Goal: Task Accomplishment & Management: Use online tool/utility

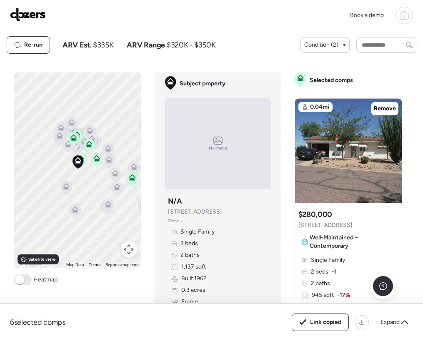
click at [36, 15] on img at bounding box center [28, 14] width 36 height 13
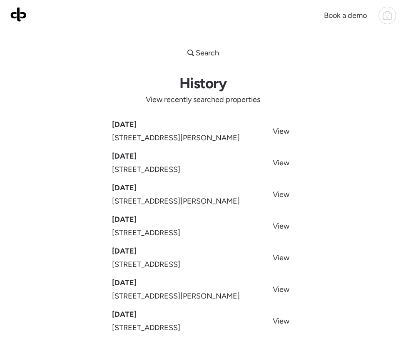
click at [17, 16] on img at bounding box center [18, 14] width 17 height 15
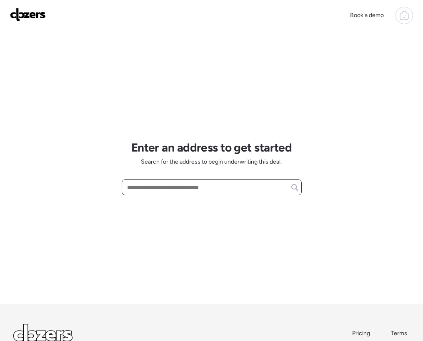
click at [173, 185] on input "text" at bounding box center [211, 188] width 173 height 12
paste input "**********"
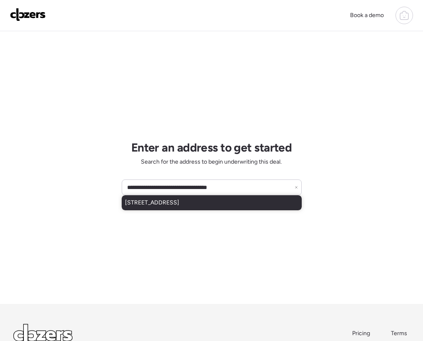
click at [202, 207] on div "1807 W Highland Ave, Phoenix, AZ, 85015" at bounding box center [212, 202] width 180 height 15
type input "**********"
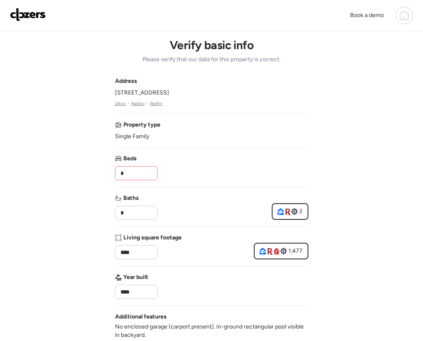
click at [132, 169] on input "*" at bounding box center [136, 174] width 35 height 12
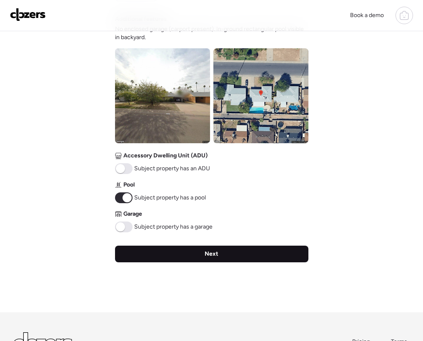
type input "*"
click at [138, 255] on div "Next" at bounding box center [211, 254] width 193 height 17
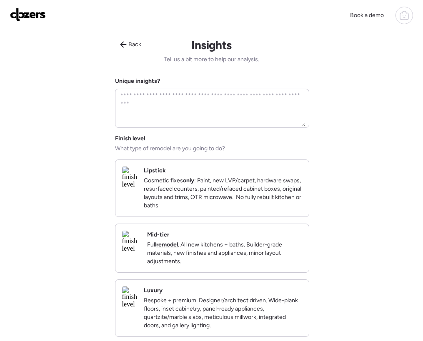
click at [190, 195] on p "Cosmetic fixes only : Paint, new LVP/carpet, hardware swaps, resurfaced counter…" at bounding box center [223, 193] width 158 height 33
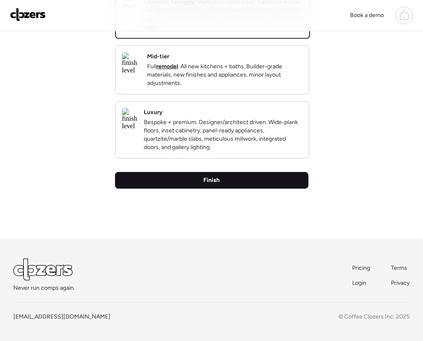
click at [200, 179] on div "Finish" at bounding box center [211, 180] width 193 height 17
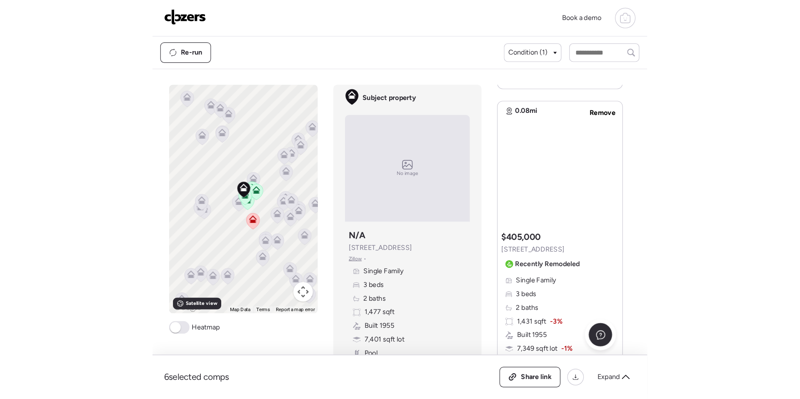
scroll to position [408, 0]
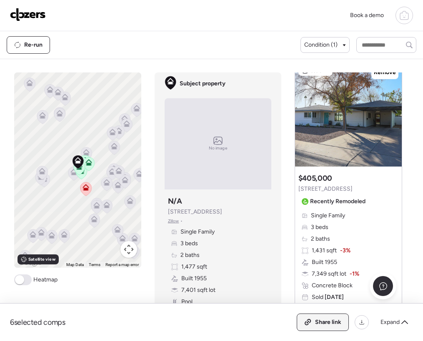
click at [326, 328] on div "Share link" at bounding box center [322, 322] width 51 height 17
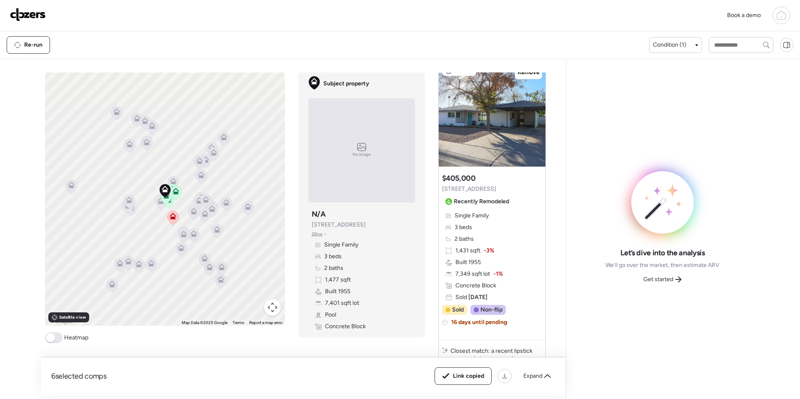
click at [423, 283] on div "Get started" at bounding box center [663, 279] width 48 height 13
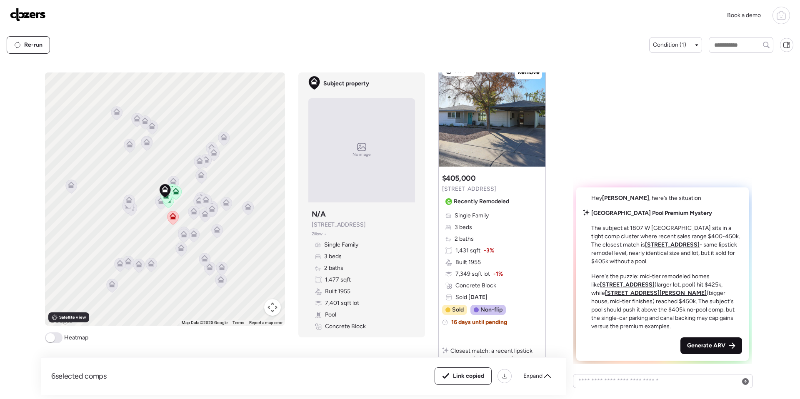
click at [423, 340] on div "Generate ARV" at bounding box center [712, 346] width 62 height 17
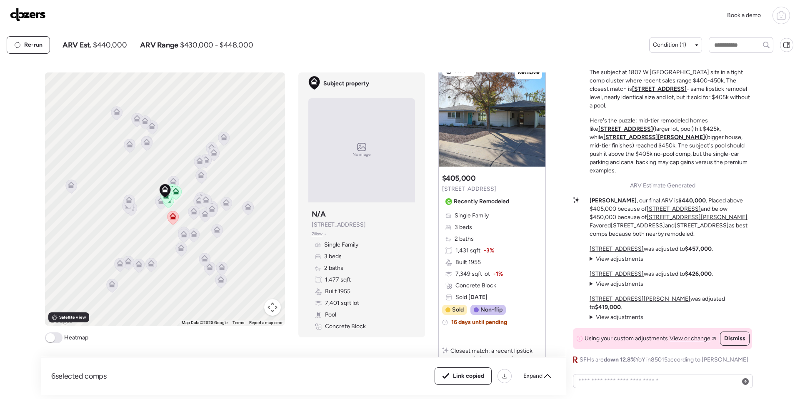
click at [35, 9] on img at bounding box center [28, 14] width 36 height 13
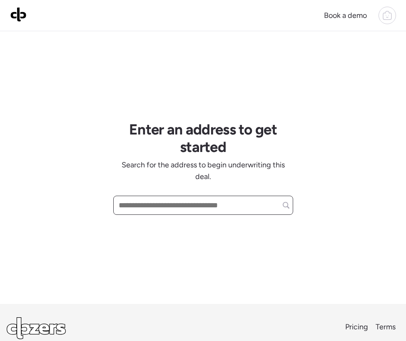
click at [193, 205] on input "text" at bounding box center [203, 205] width 173 height 15
paste input "**********"
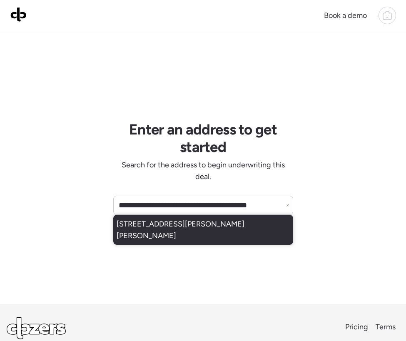
click at [175, 228] on span "[STREET_ADDRESS][PERSON_NAME][PERSON_NAME]" at bounding box center [203, 229] width 173 height 23
type input "**********"
click at [175, 228] on div "**********" at bounding box center [203, 167] width 180 height 273
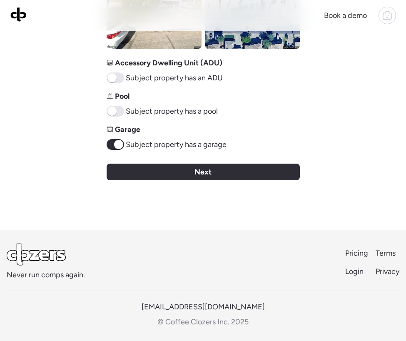
click at [199, 172] on span "Next" at bounding box center [203, 172] width 17 height 12
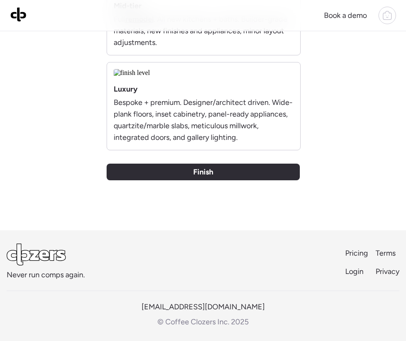
click at [208, 177] on span "Finish" at bounding box center [203, 172] width 20 height 12
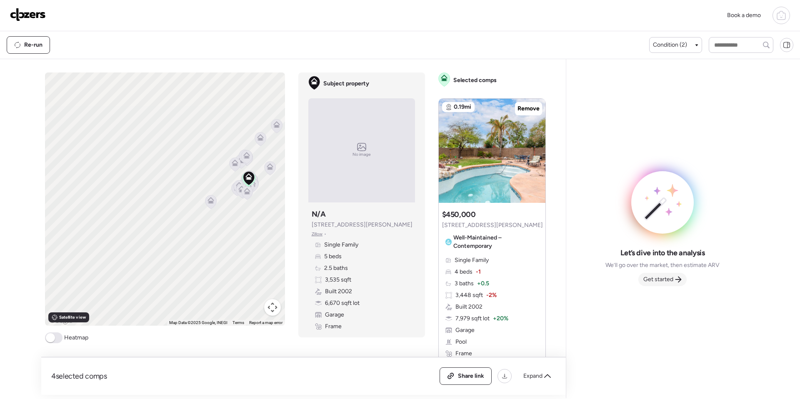
drag, startPoint x: 659, startPoint y: 275, endPoint x: 659, endPoint y: 281, distance: 5.9
click at [406, 276] on div "Let’s dive into the analysis We’ll go over the market, then estimate ARV Get st…" at bounding box center [663, 267] width 114 height 38
click at [406, 282] on span "Get started" at bounding box center [659, 280] width 30 height 8
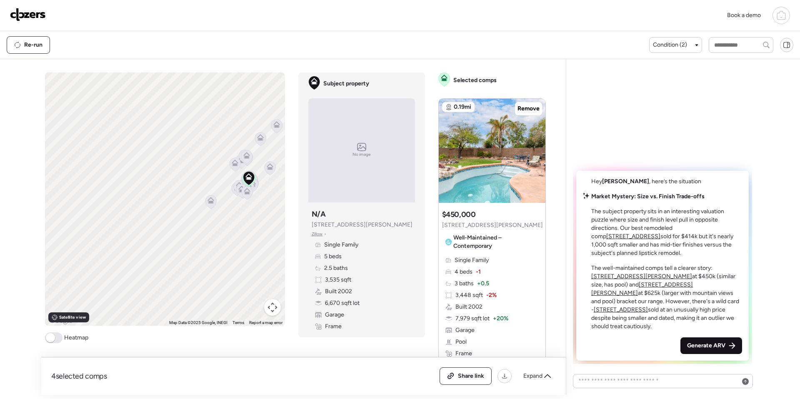
click at [406, 341] on span "Generate ARV" at bounding box center [706, 346] width 38 height 8
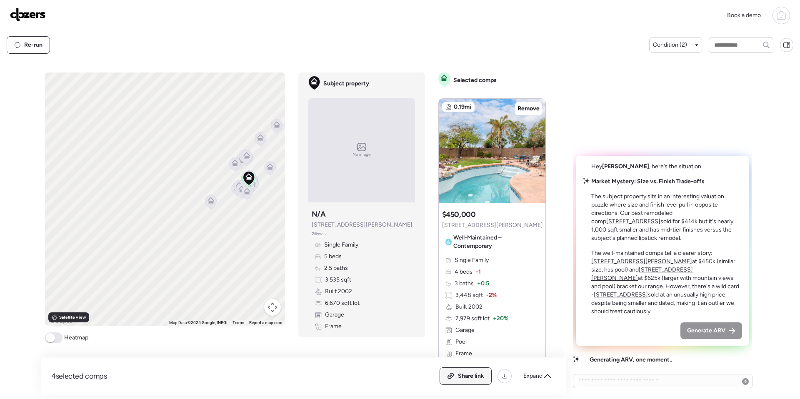
click at [406, 341] on span "Share link" at bounding box center [471, 376] width 26 height 8
click at [406, 328] on span "Generate ARV" at bounding box center [706, 331] width 38 height 8
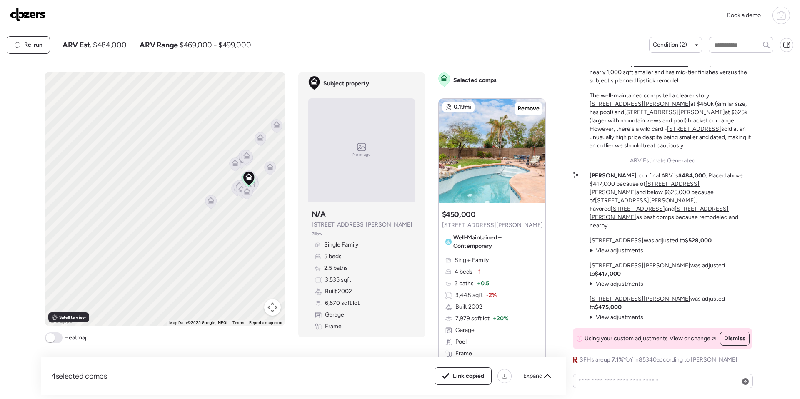
click at [33, 13] on img at bounding box center [28, 14] width 36 height 13
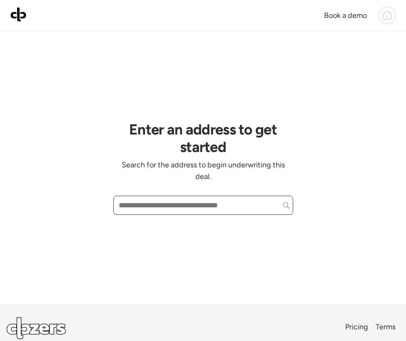
click at [143, 207] on input "text" at bounding box center [203, 205] width 173 height 15
paste input "**********"
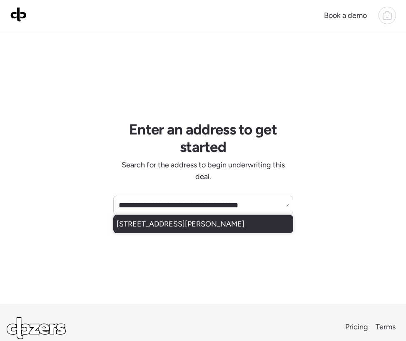
click at [195, 224] on span "[STREET_ADDRESS][PERSON_NAME]" at bounding box center [181, 224] width 128 height 12
type input "**********"
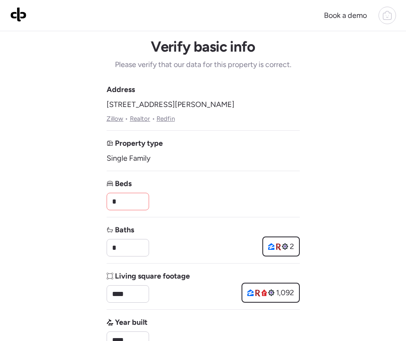
click at [128, 199] on input "*" at bounding box center [127, 201] width 35 height 15
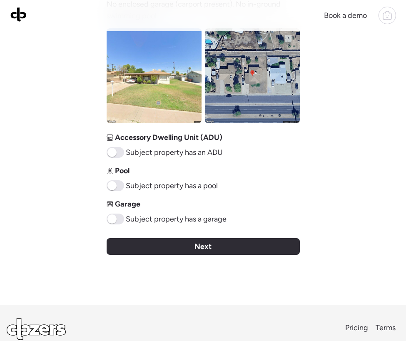
type input "*"
click at [214, 248] on div "Next" at bounding box center [203, 246] width 193 height 17
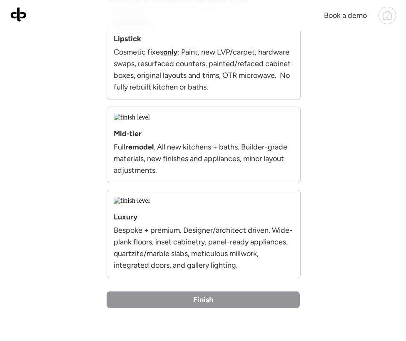
click at [229, 93] on p "Cosmetic fixes only : Paint, new LVP/carpet, hardware swaps, resurfaced counter…" at bounding box center [204, 69] width 180 height 47
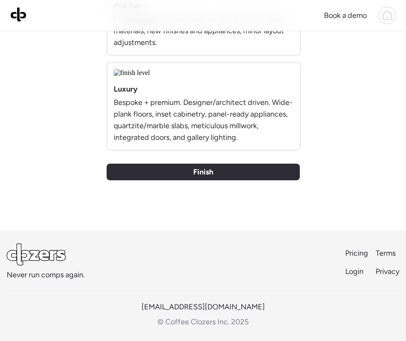
click at [221, 180] on div "Finish" at bounding box center [203, 172] width 193 height 17
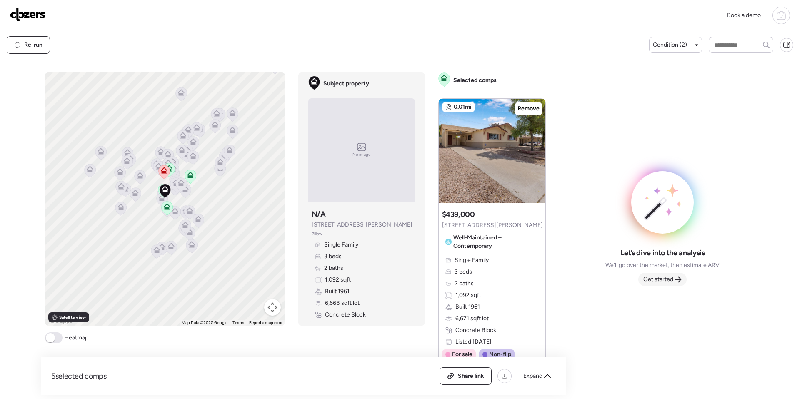
click at [678, 281] on icon at bounding box center [678, 279] width 7 height 7
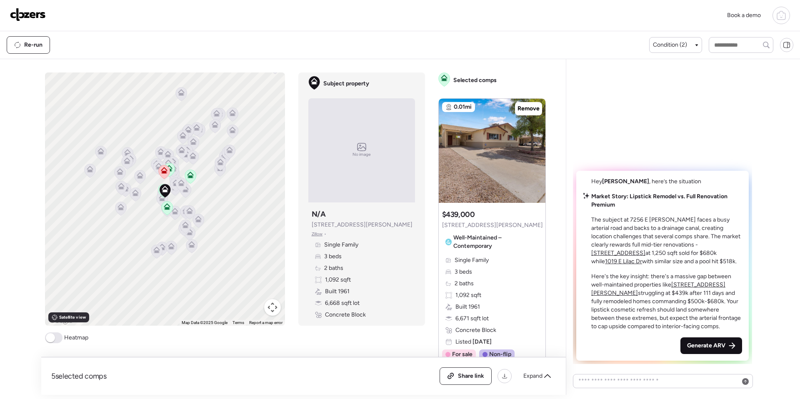
click at [705, 348] on span "Generate ARV" at bounding box center [706, 346] width 38 height 8
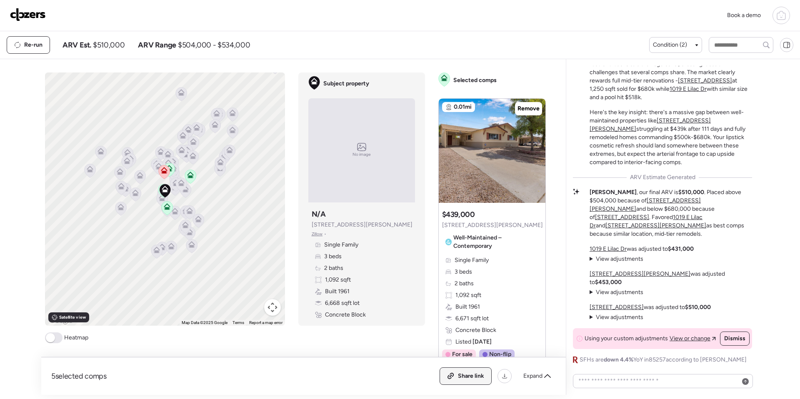
click at [461, 375] on span "Share link" at bounding box center [471, 376] width 26 height 8
click at [461, 375] on span "Link copied" at bounding box center [468, 376] width 31 height 8
click at [488, 375] on div "Link copied" at bounding box center [463, 376] width 56 height 17
click at [42, 16] on img at bounding box center [28, 14] width 36 height 13
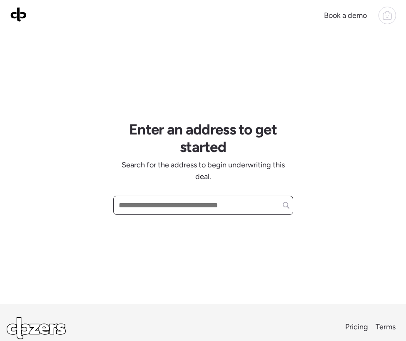
click at [139, 206] on input "text" at bounding box center [203, 205] width 173 height 15
paste input "**********"
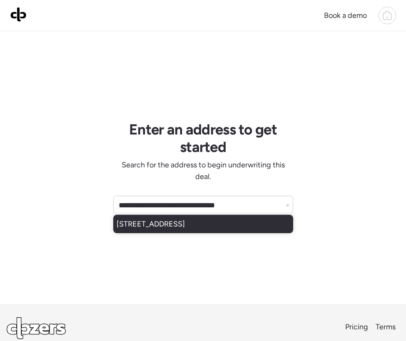
click at [185, 227] on span "[STREET_ADDRESS]" at bounding box center [151, 224] width 68 height 12
type input "**********"
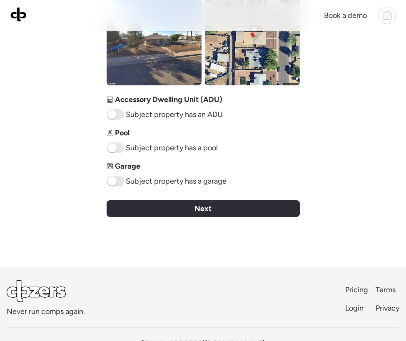
scroll to position [417, 0]
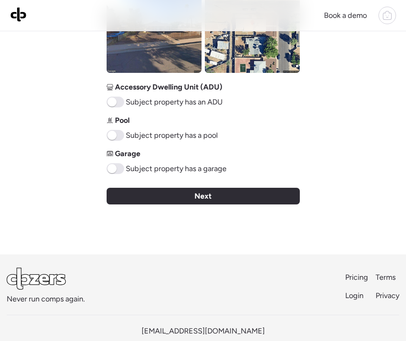
click at [228, 196] on div "Next" at bounding box center [203, 196] width 193 height 17
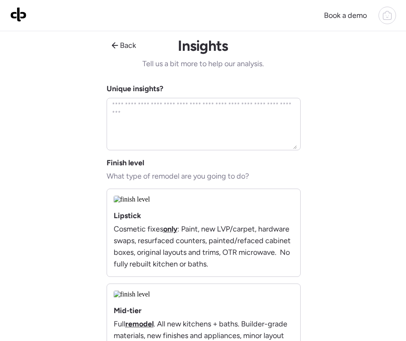
scroll to position [0, 0]
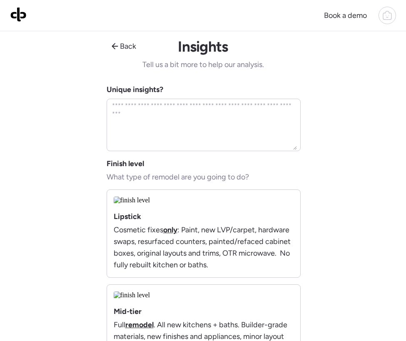
click at [150, 204] on img at bounding box center [132, 201] width 37 height 8
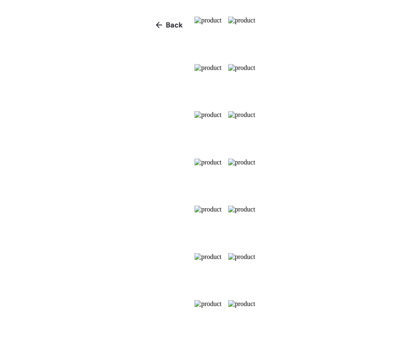
scroll to position [225, 0]
click at [156, 24] on icon at bounding box center [159, 25] width 7 height 7
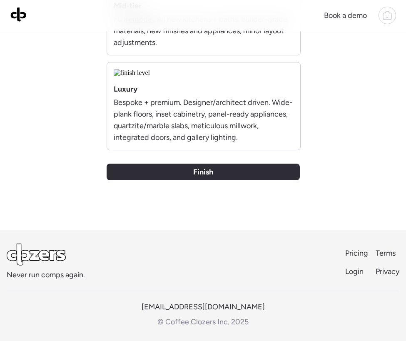
scroll to position [718, 0]
click at [207, 178] on span "Finish" at bounding box center [203, 172] width 20 height 12
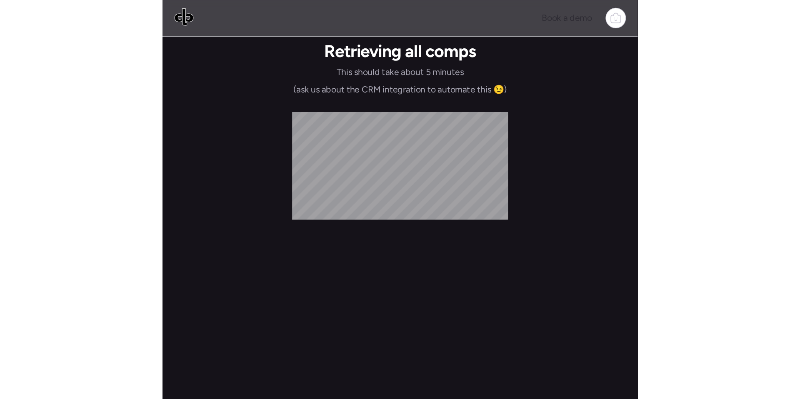
scroll to position [0, 0]
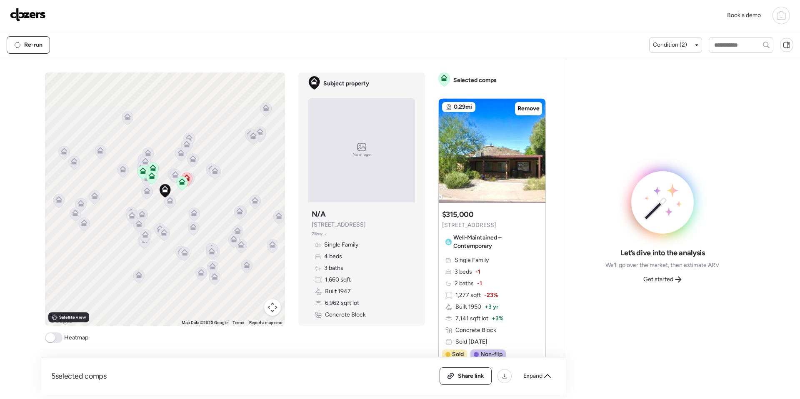
click at [652, 280] on span "Get started" at bounding box center [659, 280] width 30 height 8
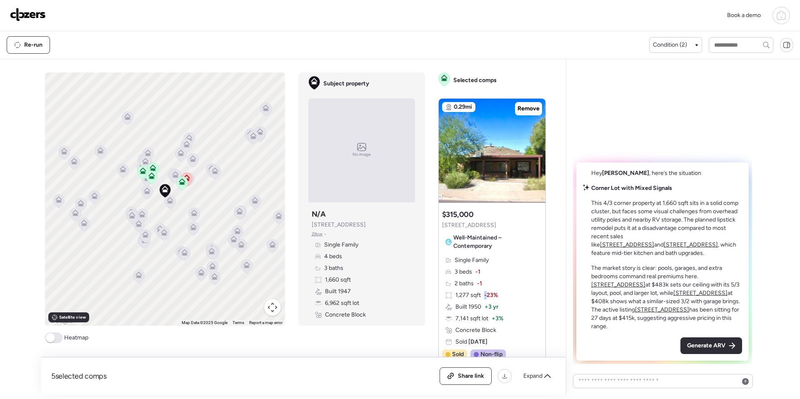
click at [556, 280] on div "5 selected comps All (5) ARV (5) As-is (0) Share link Expand Comps list To acti…" at bounding box center [298, 227] width 515 height 336
click at [704, 346] on span "Generate ARV" at bounding box center [706, 346] width 38 height 8
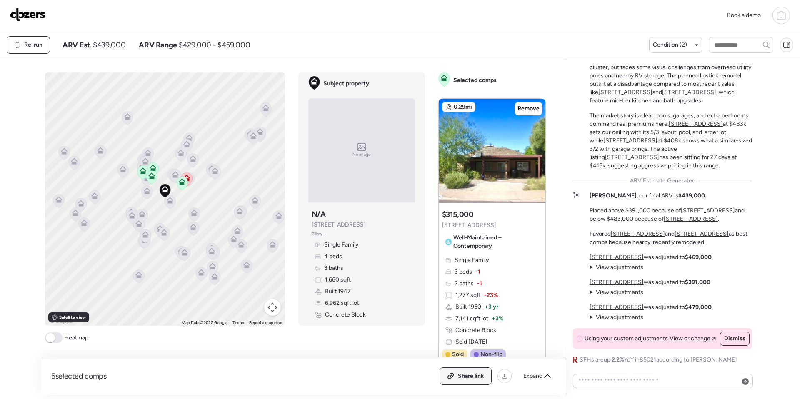
click at [461, 380] on span "Share link" at bounding box center [471, 376] width 26 height 8
click at [35, 16] on img at bounding box center [28, 14] width 36 height 13
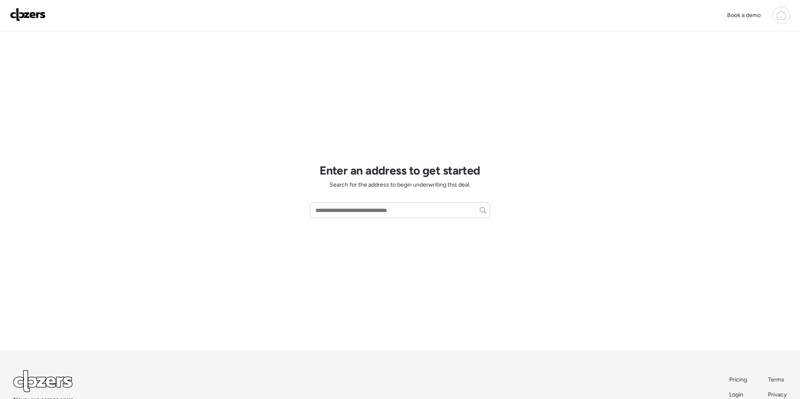
click at [786, 15] on icon at bounding box center [781, 15] width 10 height 10
click at [691, 67] on span "Report history" at bounding box center [700, 71] width 37 height 8
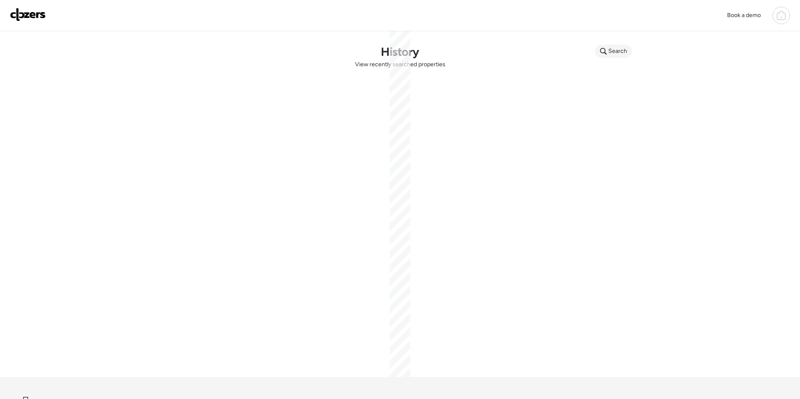
click at [618, 54] on span "Search" at bounding box center [618, 51] width 19 height 8
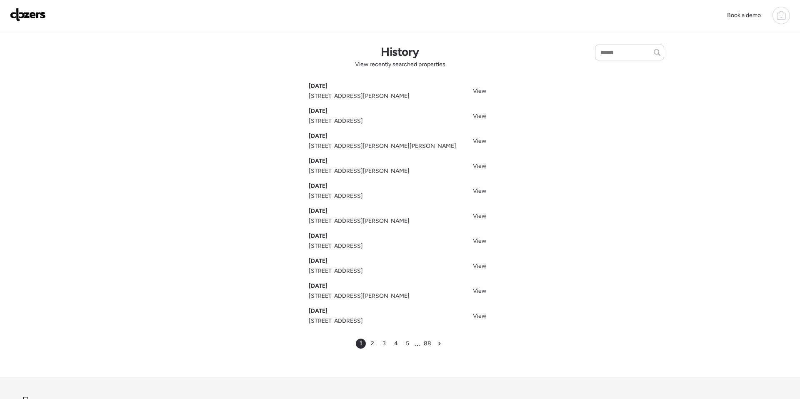
click at [341, 318] on span "1524 W Mission Ln, Phoenix, AZ 85021" at bounding box center [336, 321] width 54 height 8
click at [328, 311] on span "Sep 23, 2025" at bounding box center [318, 311] width 19 height 8
click at [479, 315] on span "View" at bounding box center [479, 316] width 13 height 7
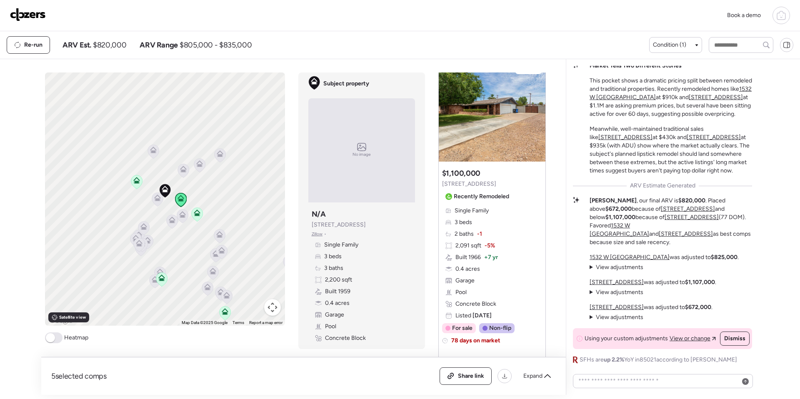
scroll to position [28, 0]
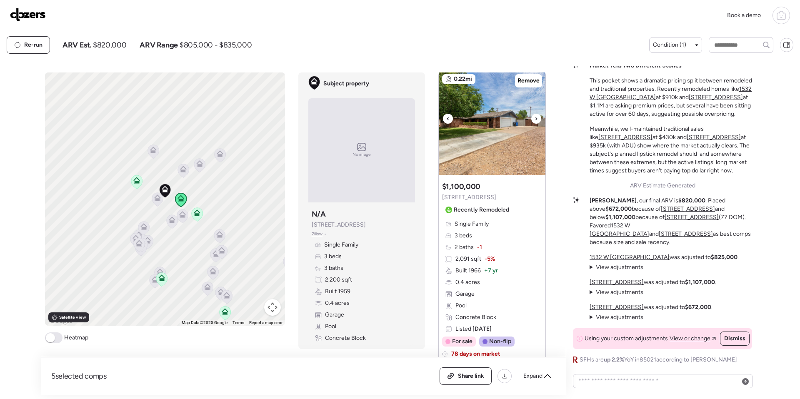
click at [533, 118] on div at bounding box center [536, 119] width 10 height 10
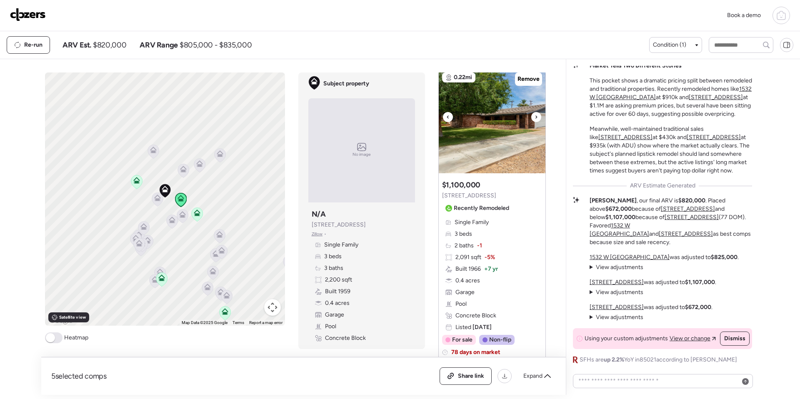
scroll to position [32, 0]
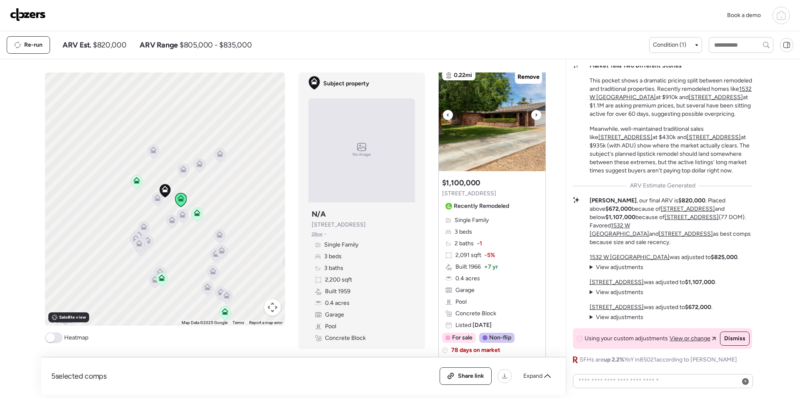
click at [533, 118] on div at bounding box center [536, 115] width 10 height 10
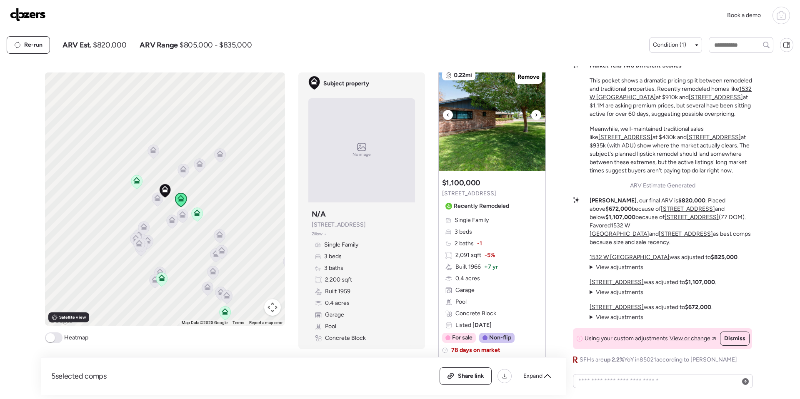
click at [533, 116] on div at bounding box center [536, 115] width 10 height 10
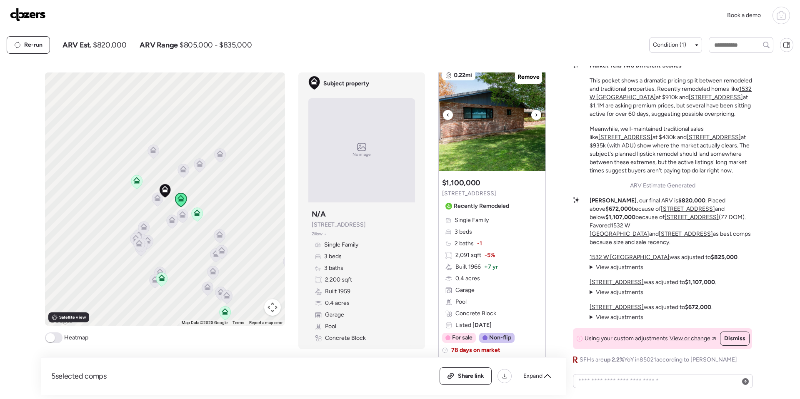
click at [533, 116] on div at bounding box center [536, 115] width 10 height 10
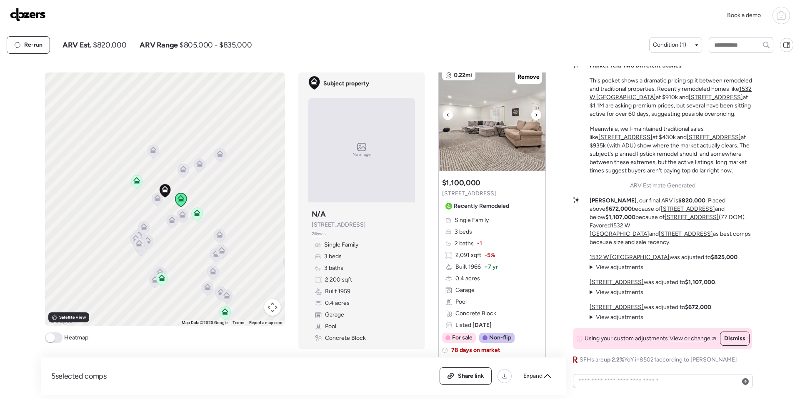
click at [533, 116] on div at bounding box center [536, 115] width 10 height 10
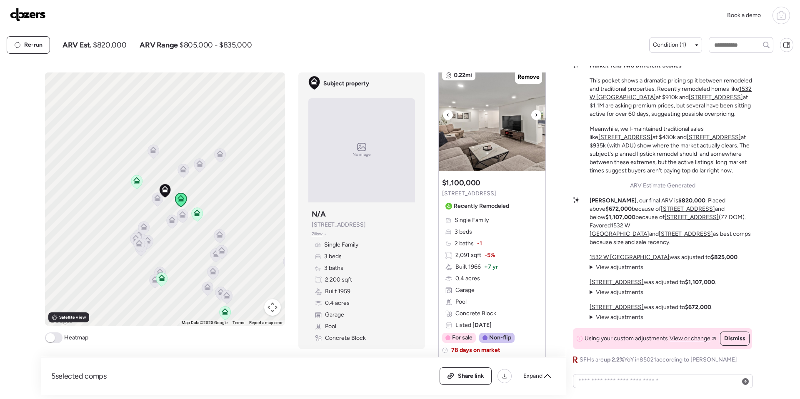
click at [533, 116] on div at bounding box center [536, 115] width 10 height 10
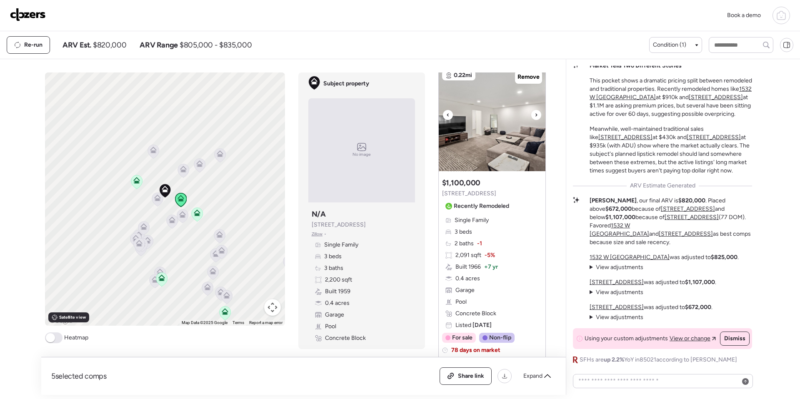
click at [533, 116] on div at bounding box center [536, 115] width 10 height 10
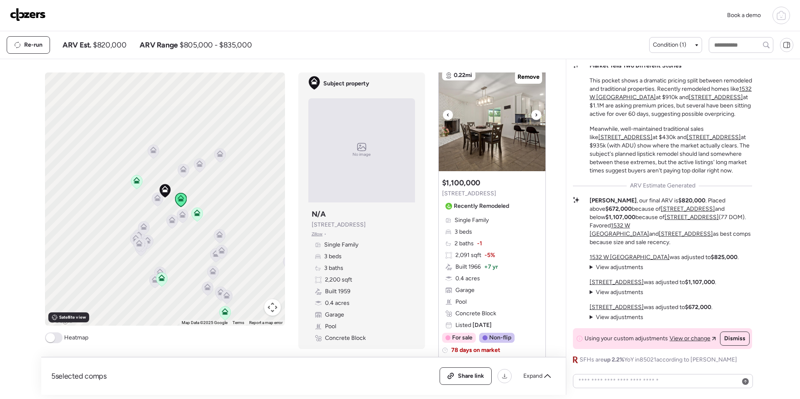
click at [535, 115] on icon at bounding box center [536, 115] width 3 height 10
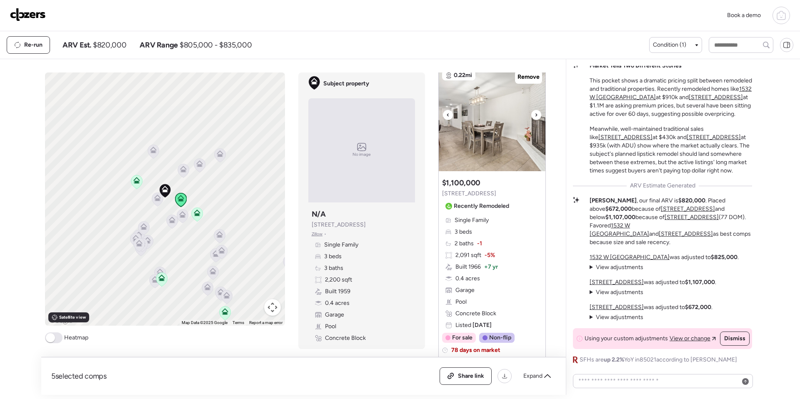
click at [535, 115] on icon at bounding box center [536, 115] width 3 height 10
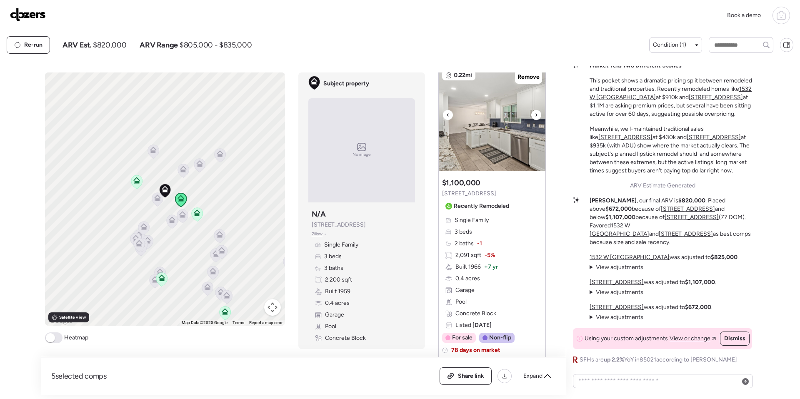
click at [535, 115] on icon at bounding box center [536, 115] width 3 height 10
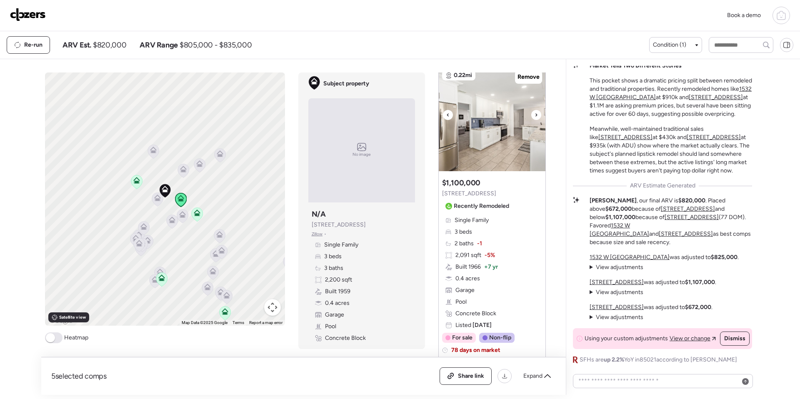
click at [535, 115] on icon at bounding box center [536, 115] width 3 height 10
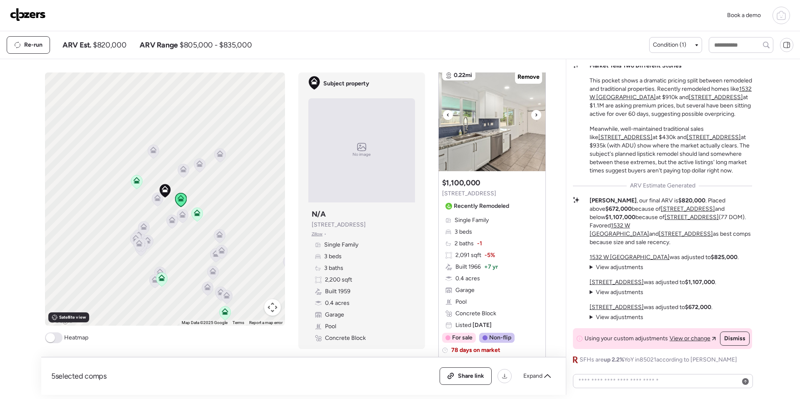
click at [535, 115] on icon at bounding box center [536, 115] width 3 height 10
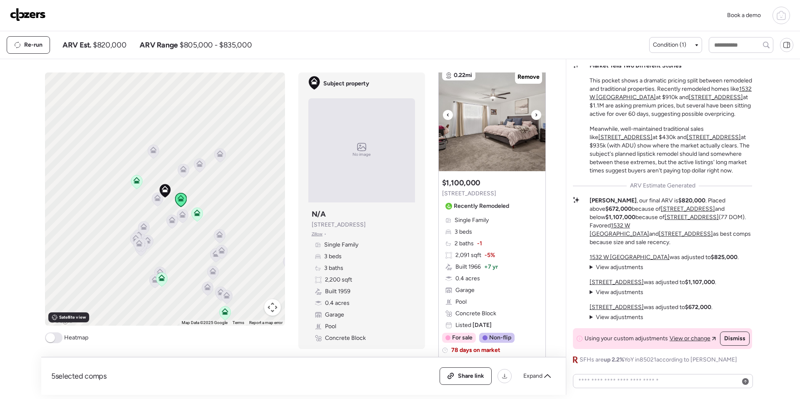
click at [535, 115] on icon at bounding box center [536, 115] width 3 height 10
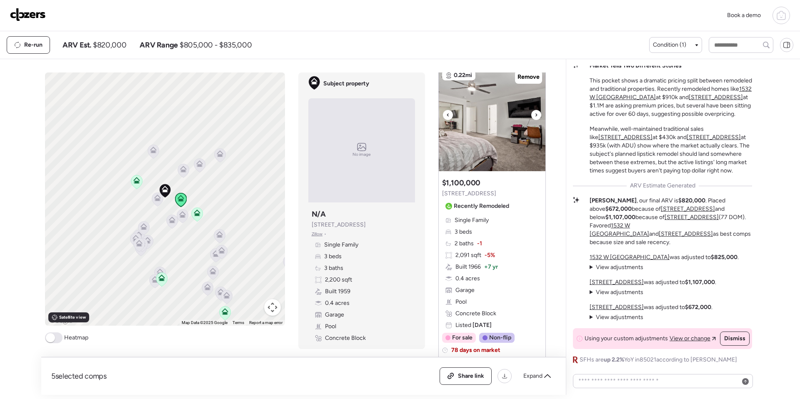
click at [535, 115] on icon at bounding box center [536, 115] width 3 height 10
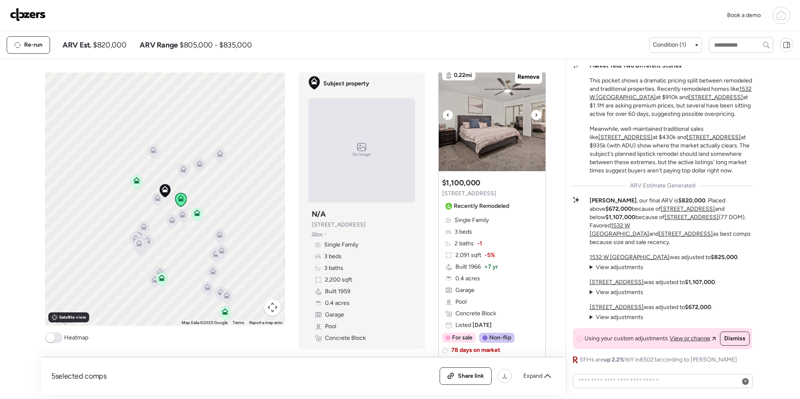
click at [535, 115] on icon at bounding box center [536, 115] width 3 height 10
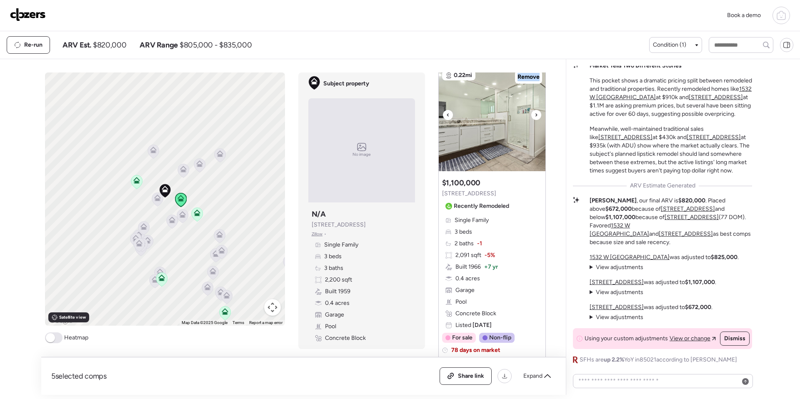
click at [535, 115] on icon at bounding box center [536, 115] width 3 height 10
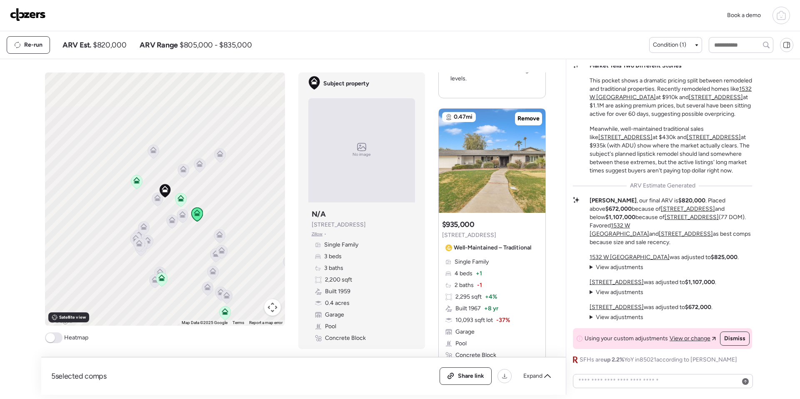
scroll to position [418, 0]
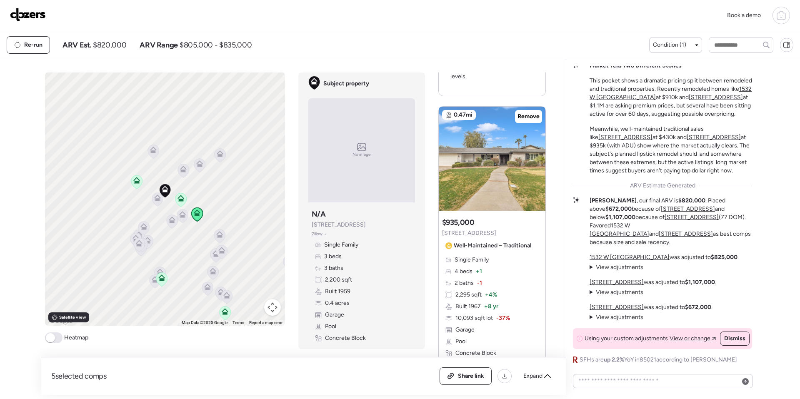
click at [484, 228] on div "Suggested comp $935,000 8738 N 9th Ave Well-Maintained – Traditional" at bounding box center [488, 235] width 93 height 35
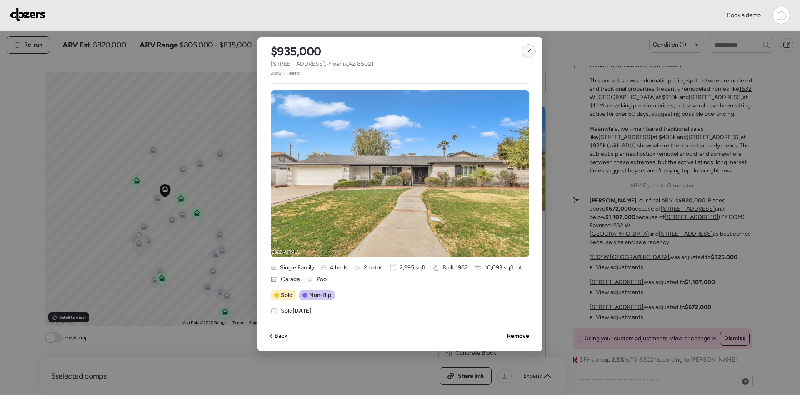
click at [525, 53] on div at bounding box center [529, 51] width 14 height 14
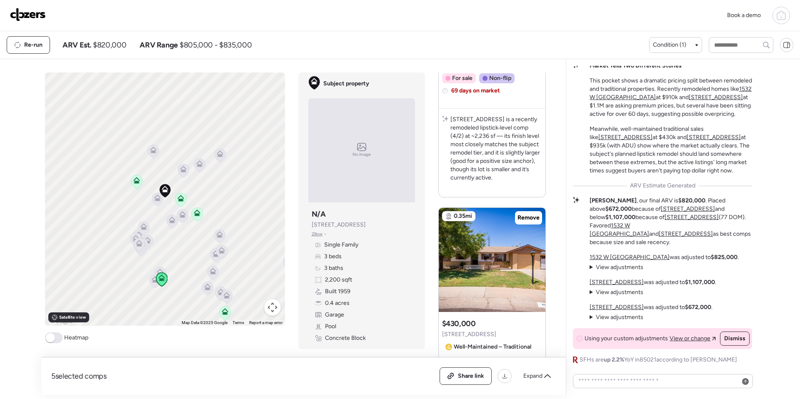
scroll to position [1127, 0]
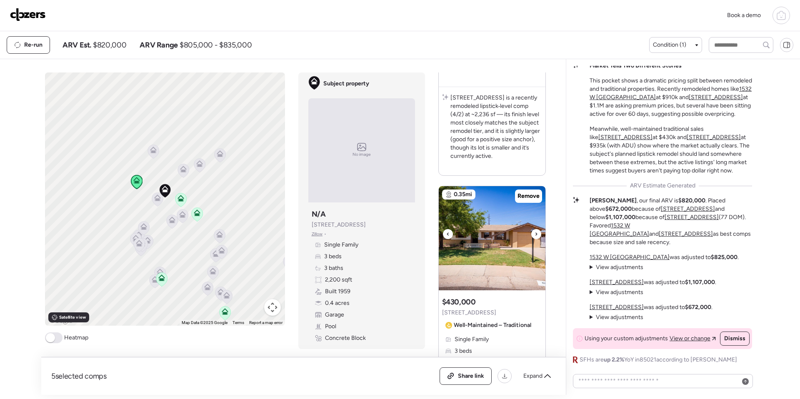
click at [537, 235] on icon at bounding box center [536, 234] width 3 height 10
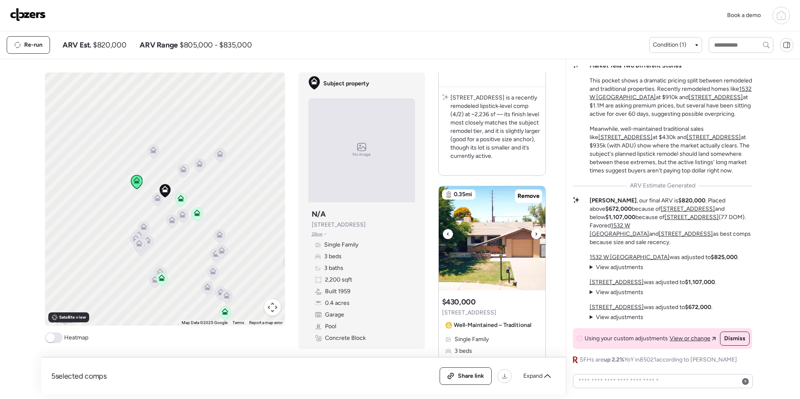
click at [537, 234] on icon at bounding box center [537, 234] width 2 height 3
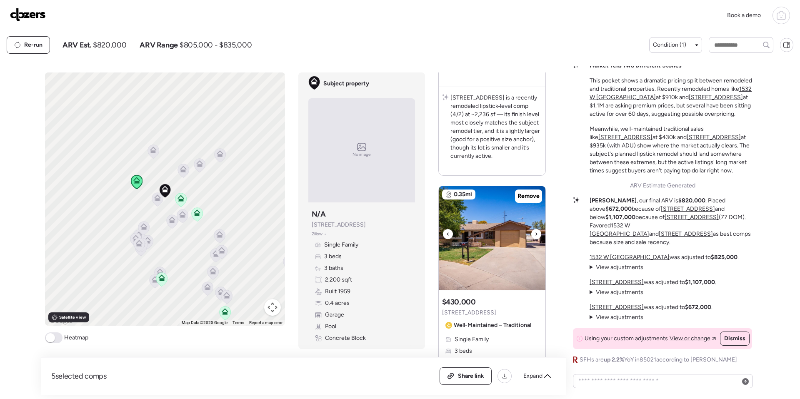
click at [537, 234] on icon at bounding box center [537, 234] width 2 height 3
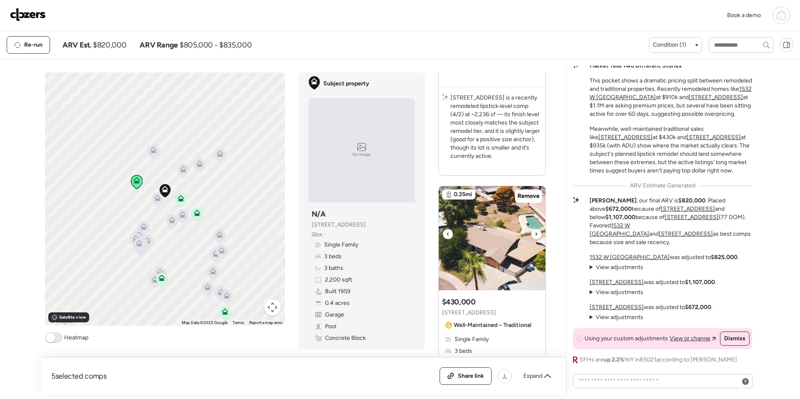
click at [537, 234] on icon at bounding box center [537, 234] width 2 height 3
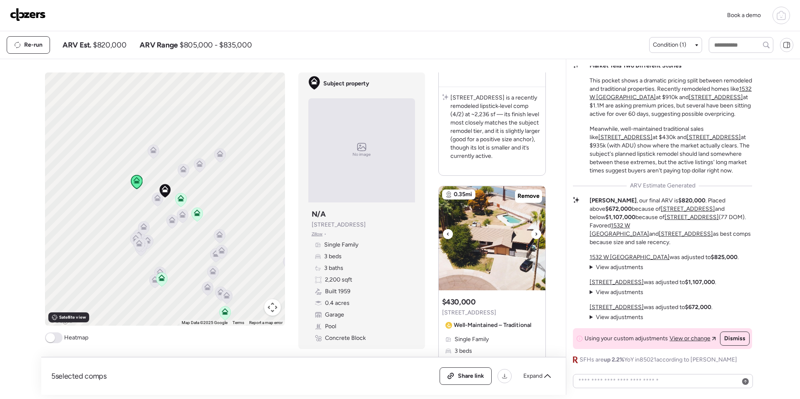
click at [537, 234] on icon at bounding box center [537, 234] width 2 height 3
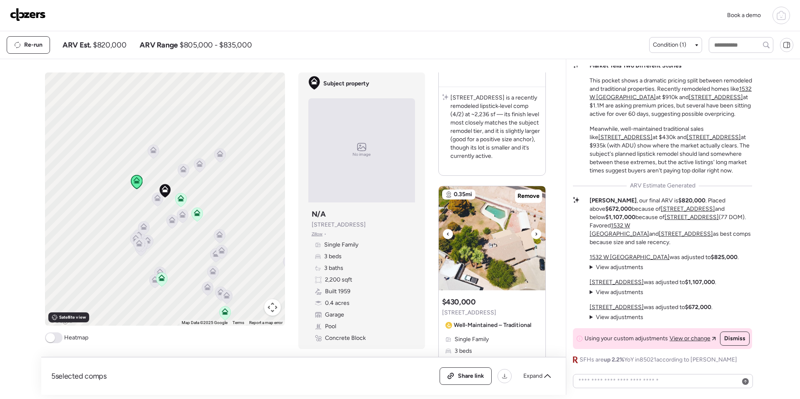
click at [537, 234] on icon at bounding box center [537, 234] width 2 height 3
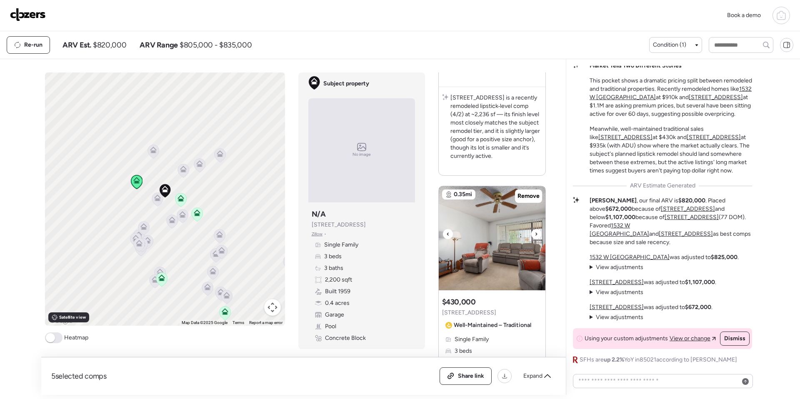
click at [537, 234] on icon at bounding box center [537, 234] width 2 height 3
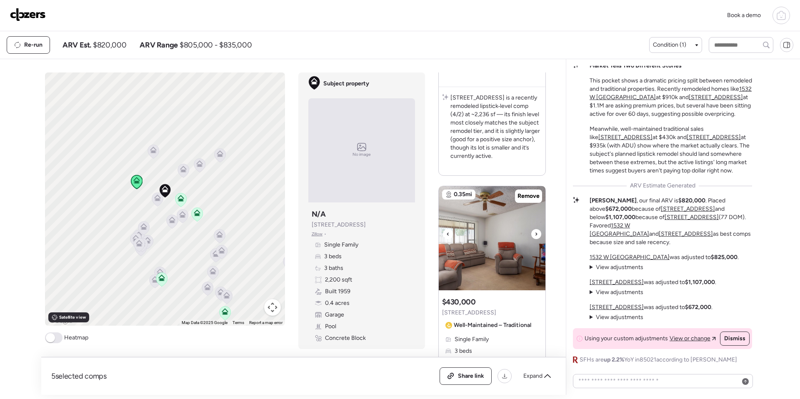
click at [537, 234] on icon at bounding box center [537, 234] width 2 height 3
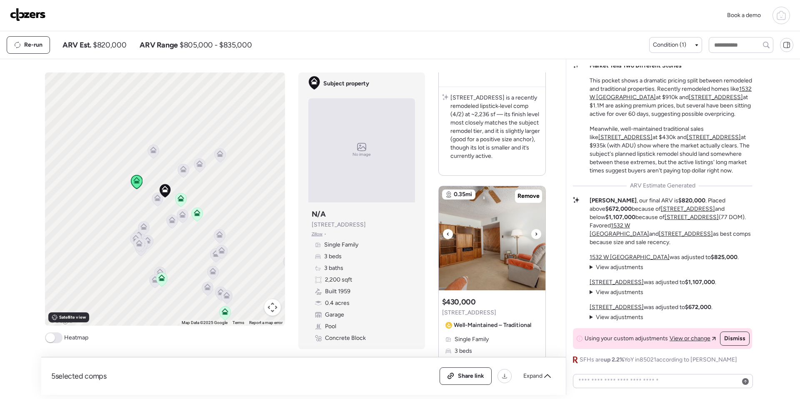
click at [537, 234] on icon at bounding box center [537, 234] width 2 height 3
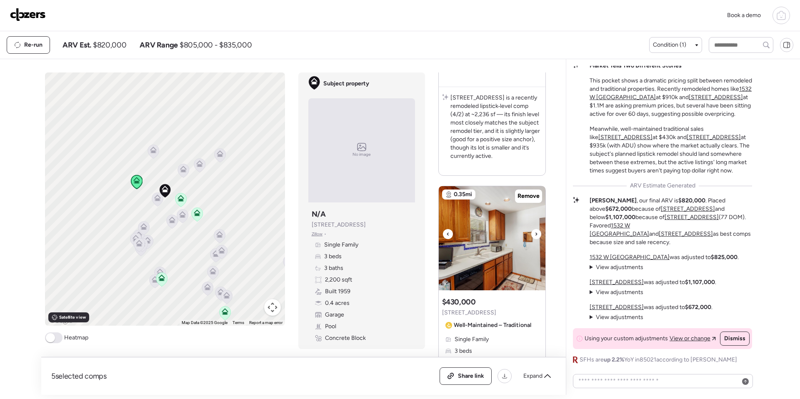
click at [537, 234] on icon at bounding box center [537, 234] width 2 height 3
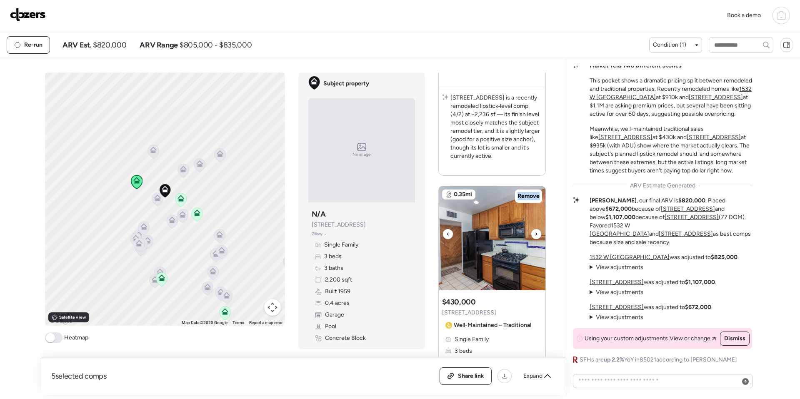
click at [537, 234] on icon at bounding box center [537, 234] width 2 height 3
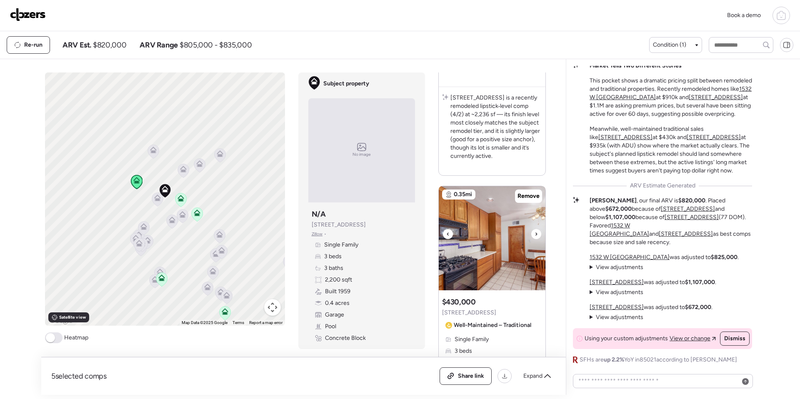
click at [537, 234] on icon at bounding box center [537, 234] width 2 height 3
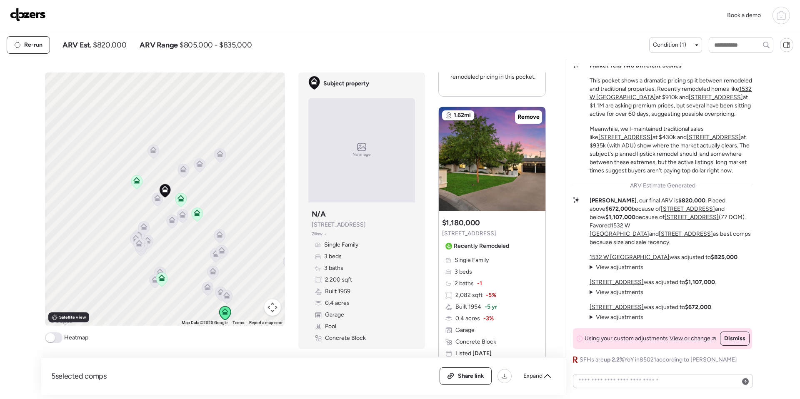
scroll to position [1616, 0]
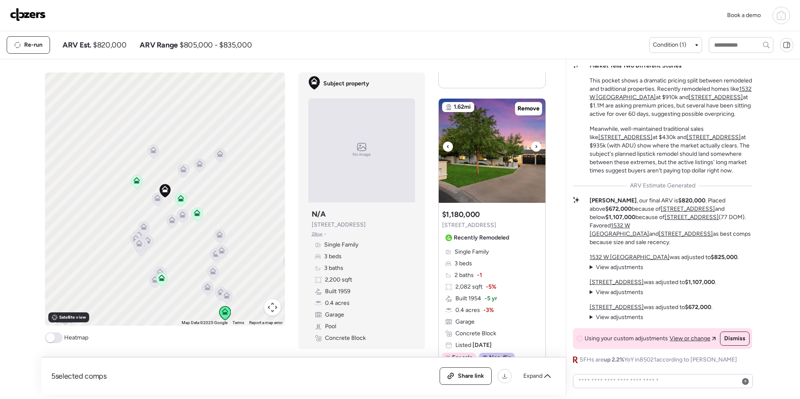
click at [536, 148] on icon at bounding box center [536, 147] width 3 height 10
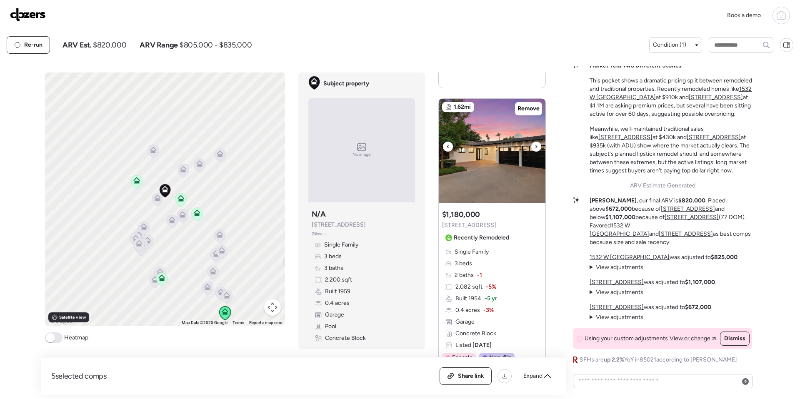
click at [536, 148] on icon at bounding box center [536, 147] width 3 height 10
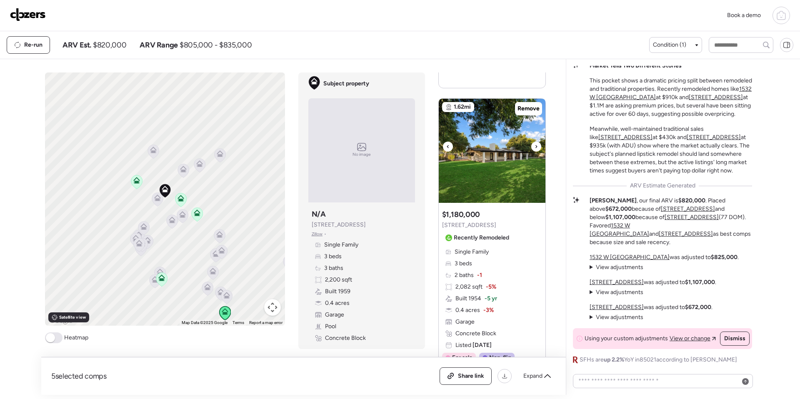
click at [536, 148] on icon at bounding box center [536, 147] width 3 height 10
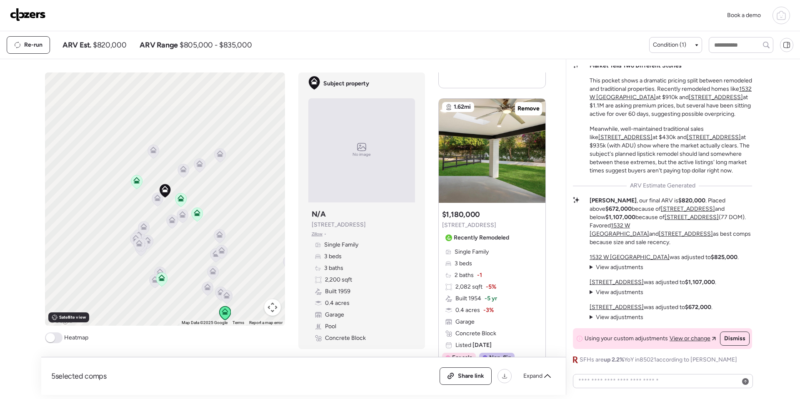
scroll to position [1613, 0]
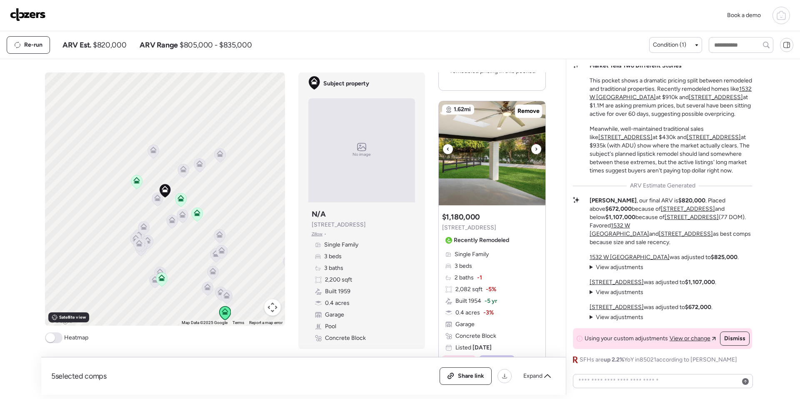
click at [535, 149] on icon at bounding box center [536, 149] width 3 height 10
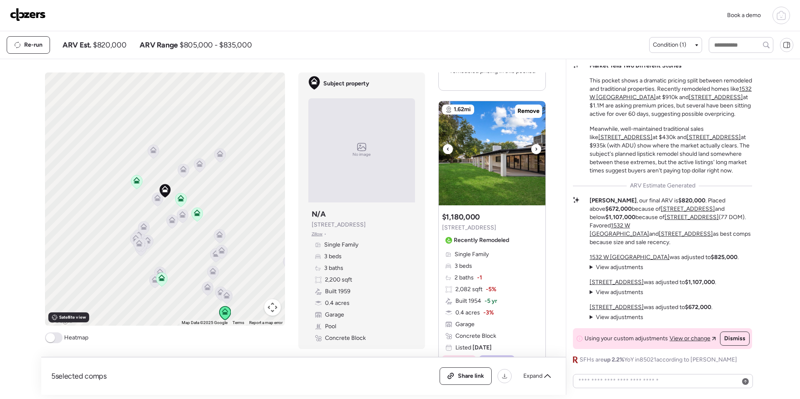
click at [535, 149] on icon at bounding box center [536, 149] width 3 height 10
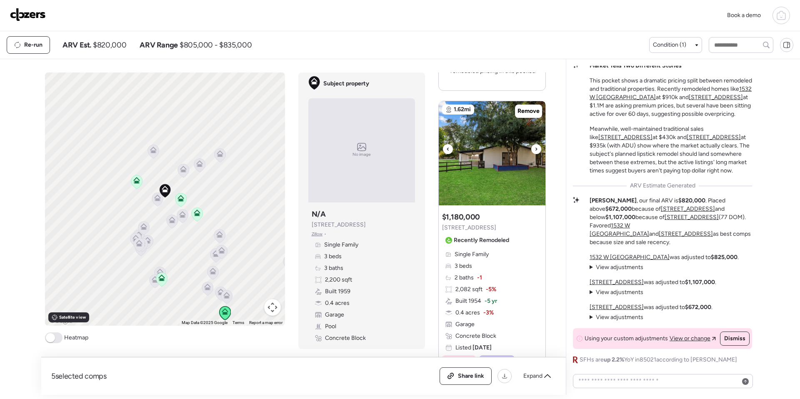
click at [535, 149] on icon at bounding box center [536, 149] width 3 height 10
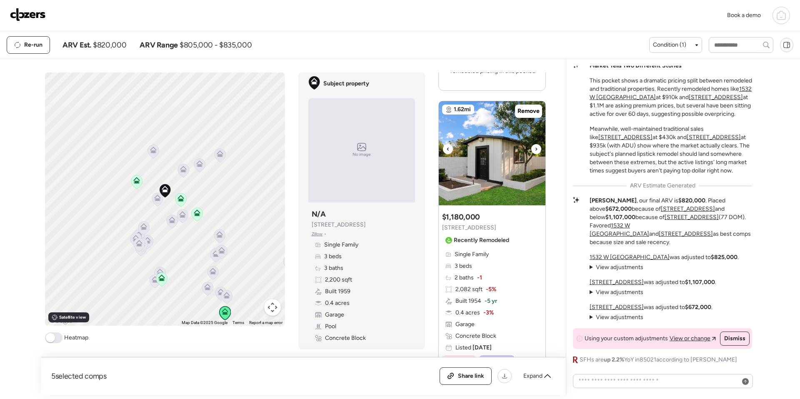
click at [535, 149] on icon at bounding box center [536, 149] width 3 height 10
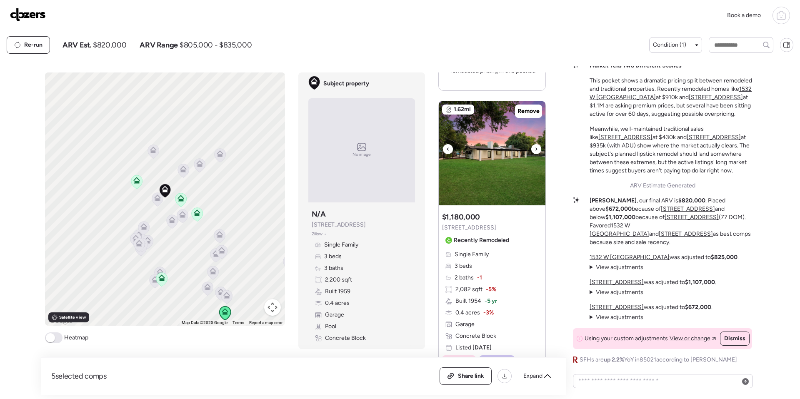
click at [535, 149] on icon at bounding box center [536, 149] width 3 height 10
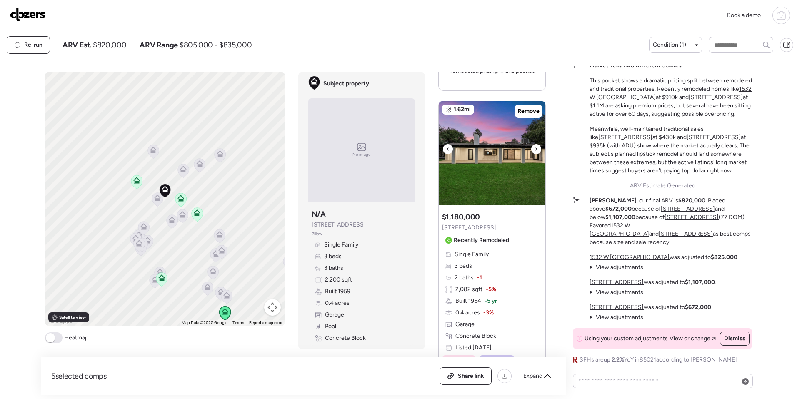
click at [535, 149] on icon at bounding box center [536, 149] width 3 height 10
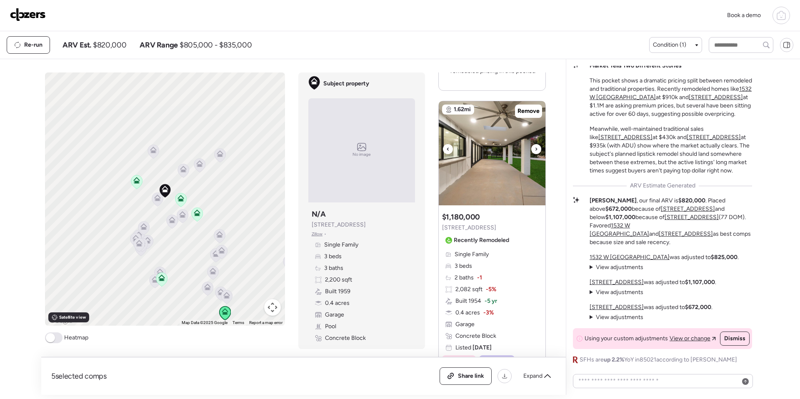
click at [535, 149] on icon at bounding box center [536, 149] width 3 height 10
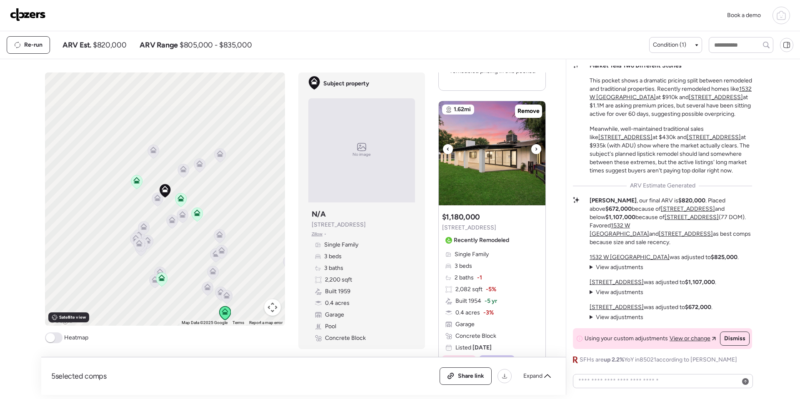
click at [535, 149] on icon at bounding box center [536, 149] width 3 height 10
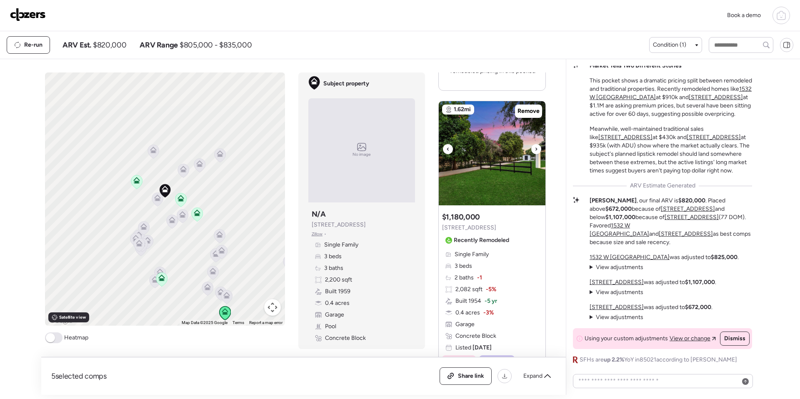
click at [535, 149] on icon at bounding box center [536, 149] width 3 height 10
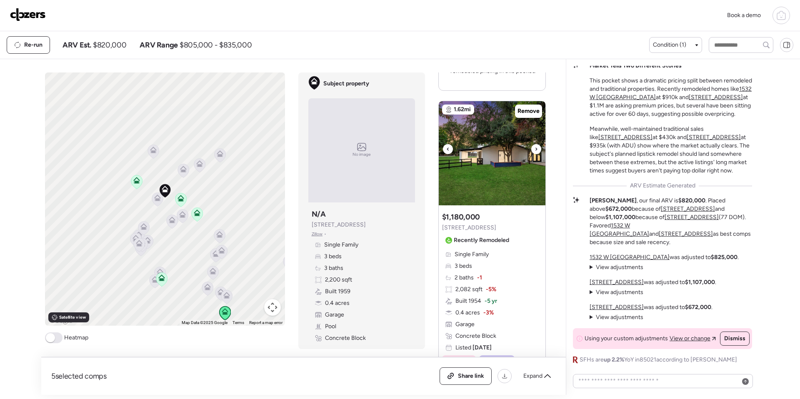
click at [535, 149] on icon at bounding box center [536, 149] width 3 height 10
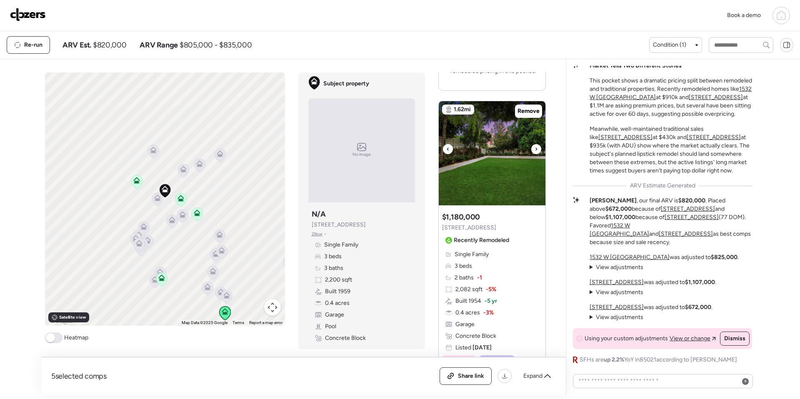
click at [535, 149] on icon at bounding box center [536, 149] width 3 height 10
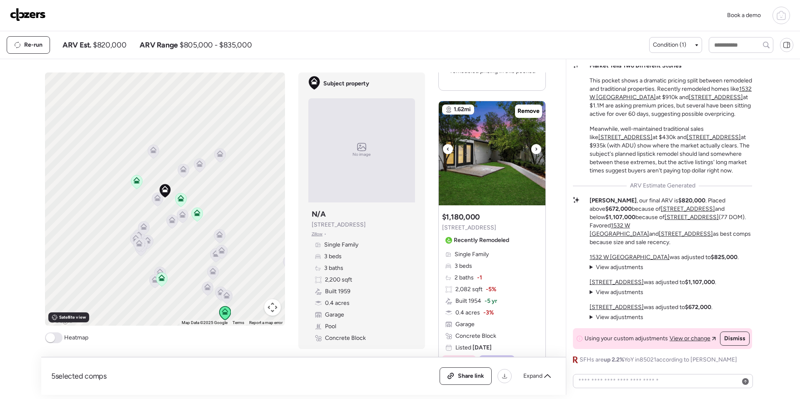
click at [535, 149] on icon at bounding box center [536, 149] width 3 height 10
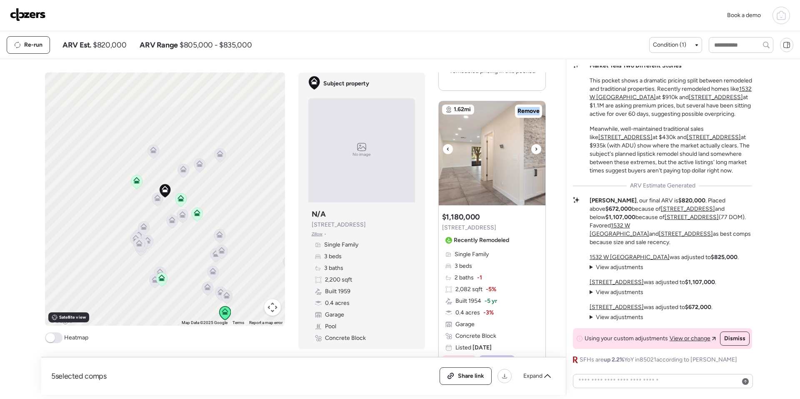
click at [535, 149] on icon at bounding box center [536, 149] width 3 height 10
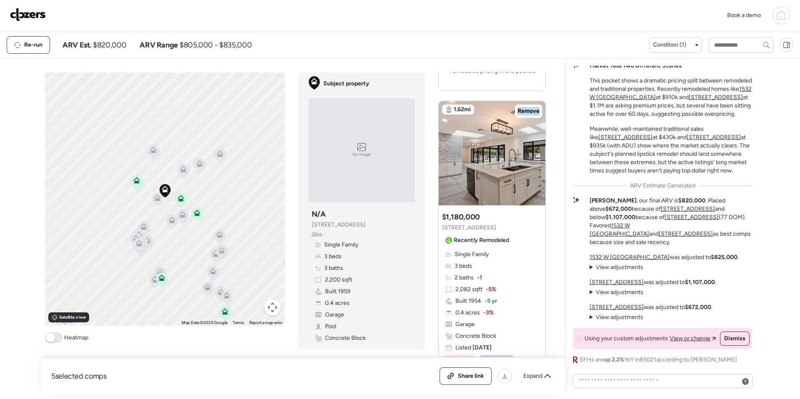
click at [23, 13] on img at bounding box center [28, 14] width 36 height 13
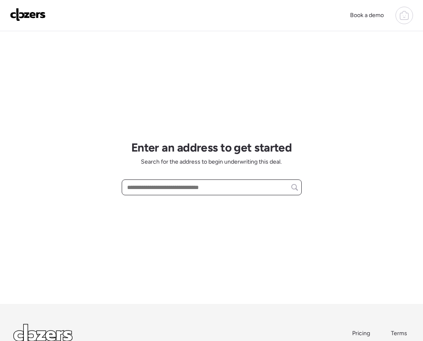
click at [190, 188] on input "text" at bounding box center [211, 188] width 173 height 12
paste input "**********"
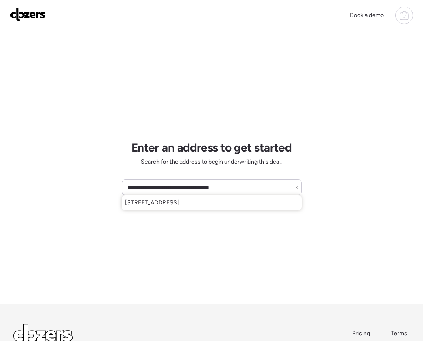
drag, startPoint x: 219, startPoint y: 204, endPoint x: 311, endPoint y: 237, distance: 97.4
click at [179, 203] on span "[STREET_ADDRESS]" at bounding box center [152, 203] width 54 height 8
type input "**********"
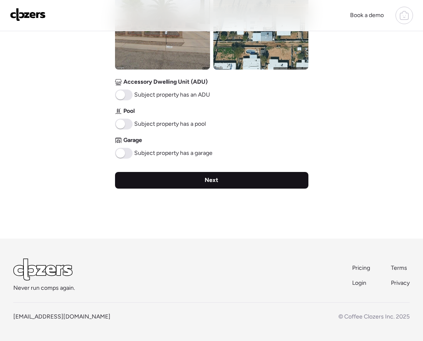
click at [166, 183] on div "Next" at bounding box center [211, 180] width 193 height 17
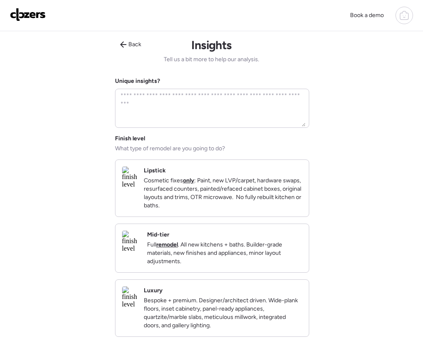
click at [170, 175] on div "Lipstick Cosmetic fixes only : Paint, new LVP/carpet, hardware swaps, resurface…" at bounding box center [211, 188] width 193 height 57
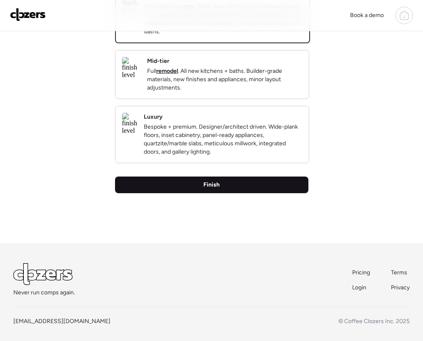
click at [161, 193] on div "Finish" at bounding box center [211, 185] width 193 height 17
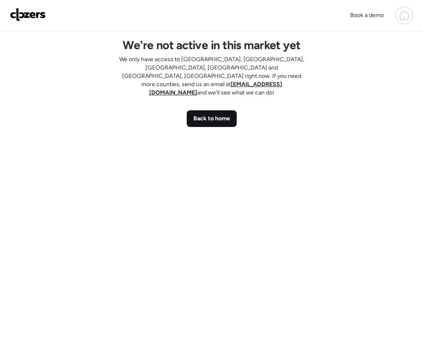
click at [207, 115] on span "Back to home" at bounding box center [211, 119] width 37 height 8
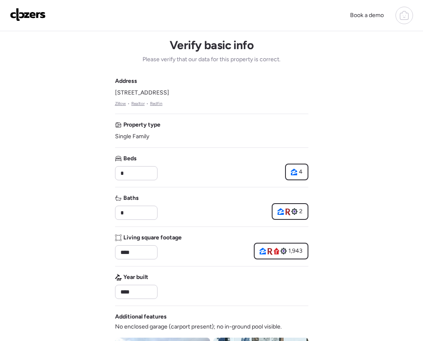
click at [27, 15] on img at bounding box center [28, 14] width 36 height 13
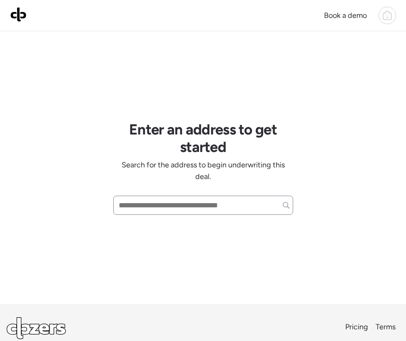
click at [142, 203] on input "text" at bounding box center [203, 205] width 173 height 15
paste input "**********"
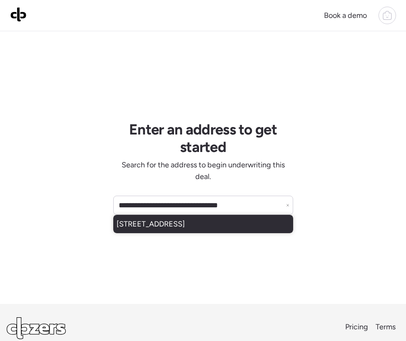
click at [185, 228] on span "[STREET_ADDRESS]" at bounding box center [151, 224] width 68 height 12
type input "**********"
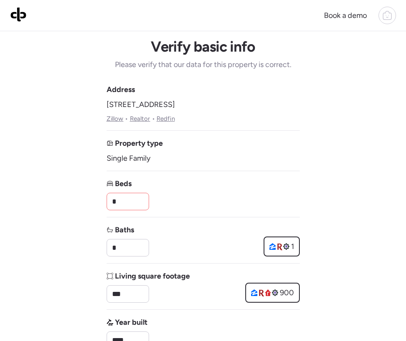
click at [128, 200] on input "*" at bounding box center [127, 201] width 35 height 15
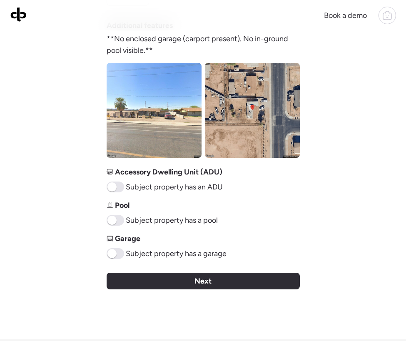
type input "*"
click at [175, 278] on div "Next" at bounding box center [203, 281] width 193 height 17
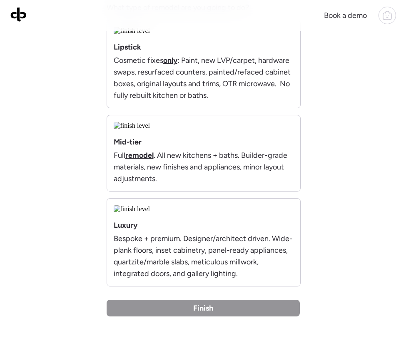
drag, startPoint x: 202, startPoint y: 228, endPoint x: 214, endPoint y: 227, distance: 11.7
click at [214, 101] on p "Cosmetic fixes only : Paint, new LVP/carpet, hardware swaps, resurfaced counter…" at bounding box center [204, 78] width 180 height 47
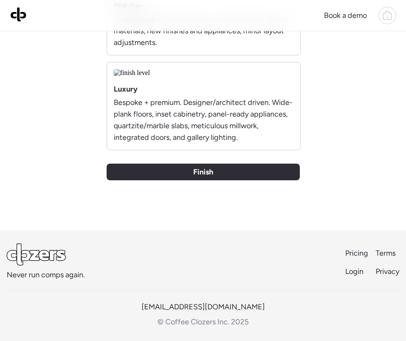
click at [210, 178] on span "Finish" at bounding box center [203, 172] width 20 height 12
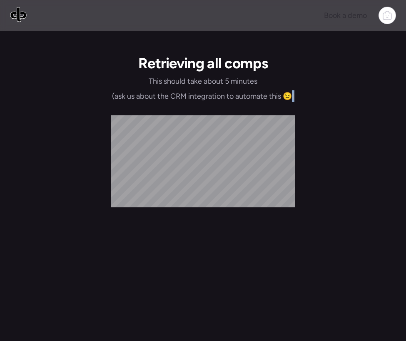
click at [210, 214] on div "Retrieving all comps This should take about 5 minutes (ask us about the CRM int…" at bounding box center [203, 196] width 193 height 330
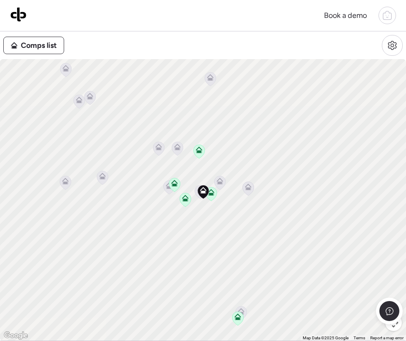
click at [142, 46] on div "Comps list" at bounding box center [203, 45] width 400 height 21
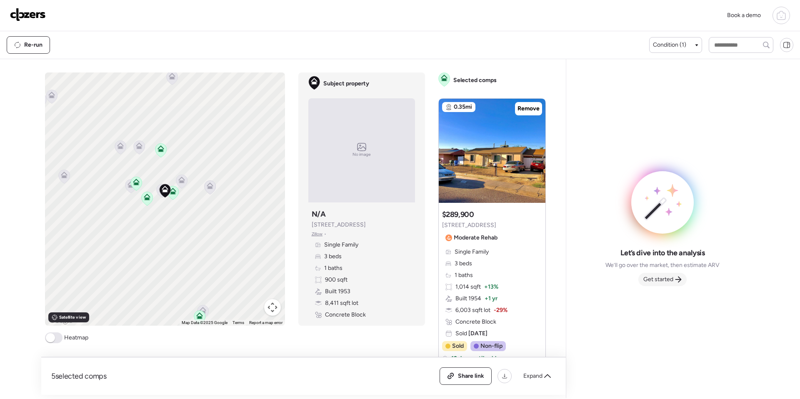
click at [665, 281] on span "Get started" at bounding box center [659, 280] width 30 height 8
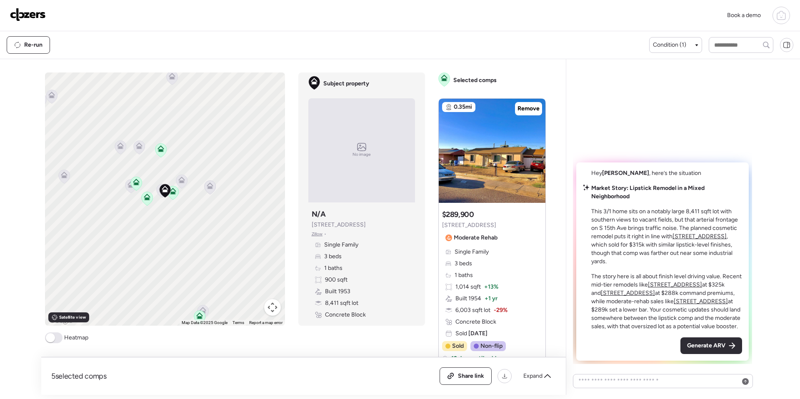
click at [709, 343] on span "Generate ARV" at bounding box center [706, 346] width 38 height 8
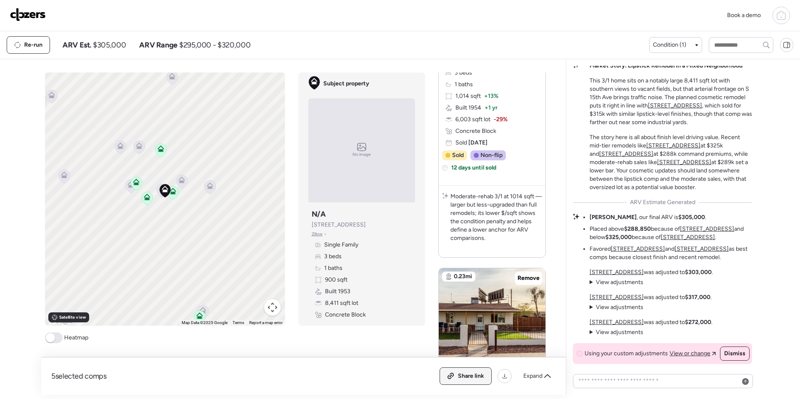
scroll to position [192, 0]
click at [475, 378] on span "Share link" at bounding box center [471, 376] width 26 height 8
click at [31, 15] on img at bounding box center [28, 14] width 36 height 13
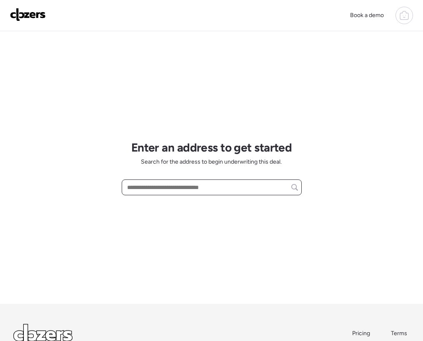
paste input "**********"
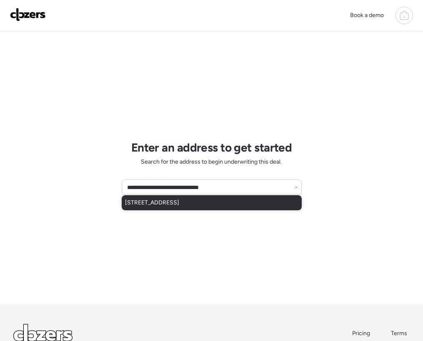
click at [165, 205] on span "1648 S 15th Ave, Phoenix, AZ, 85007" at bounding box center [152, 203] width 54 height 8
type input "**********"
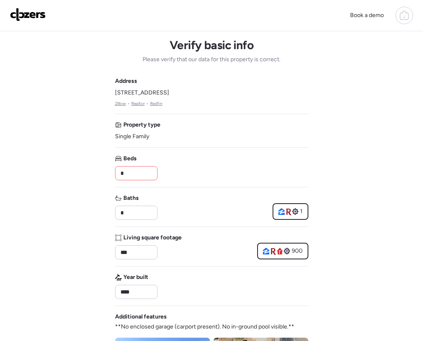
click at [130, 173] on input "*" at bounding box center [136, 174] width 35 height 12
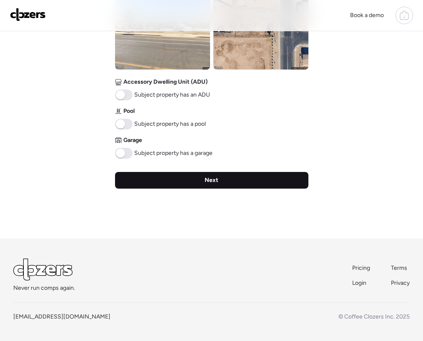
type input "*"
click at [173, 175] on div "Next" at bounding box center [211, 180] width 193 height 17
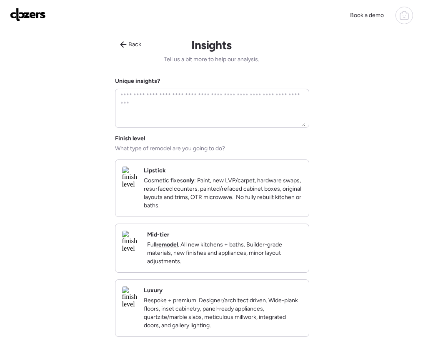
click at [210, 188] on p "Cosmetic fixes only : Paint, new LVP/carpet, hardware swaps, resurfaced counter…" at bounding box center [223, 193] width 158 height 33
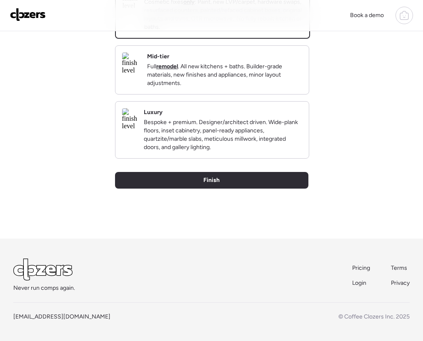
click at [200, 180] on div "Finish" at bounding box center [211, 180] width 193 height 17
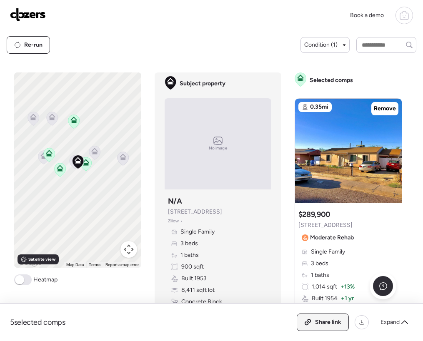
click at [326, 322] on span "Share link" at bounding box center [328, 322] width 26 height 8
click at [37, 15] on img at bounding box center [28, 14] width 36 height 13
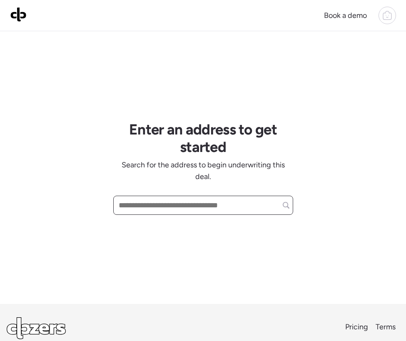
click at [140, 206] on input "text" at bounding box center [203, 205] width 173 height 15
paste input "**********"
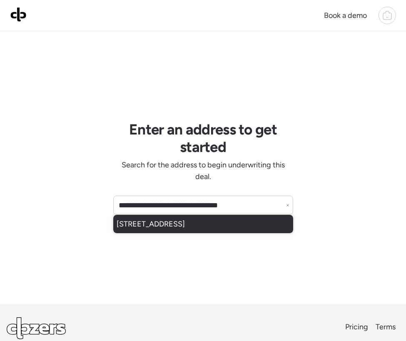
click at [158, 229] on span "[STREET_ADDRESS]" at bounding box center [151, 224] width 68 height 12
type input "**********"
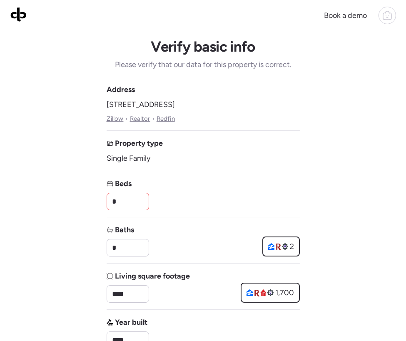
click at [127, 201] on input "*" at bounding box center [127, 201] width 35 height 15
drag, startPoint x: 127, startPoint y: 201, endPoint x: 75, endPoint y: 198, distance: 52.6
type input "*"
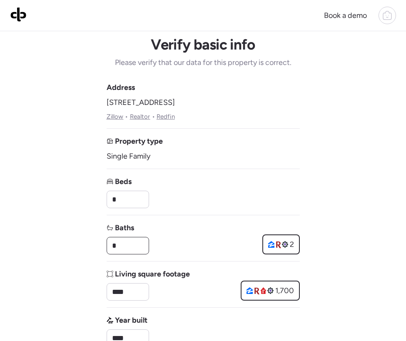
click at [129, 245] on input "*" at bounding box center [127, 245] width 35 height 15
click at [123, 197] on input "*" at bounding box center [127, 199] width 35 height 15
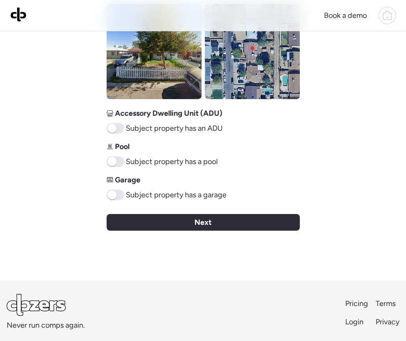
type input "*"
click at [183, 216] on div "Next" at bounding box center [203, 222] width 193 height 17
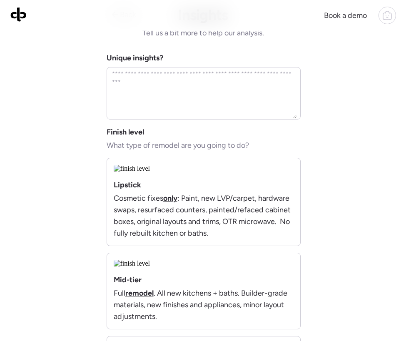
scroll to position [0, 0]
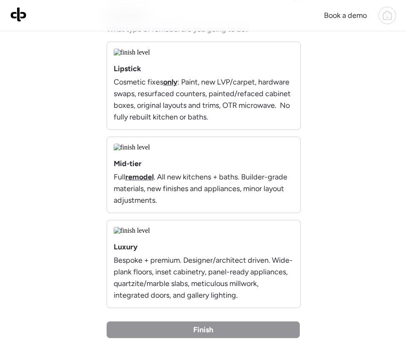
click at [216, 123] on div "Lipstick Cosmetic fixes only : Paint, new LVP/carpet, hardware swaps, resurface…" at bounding box center [204, 93] width 180 height 60
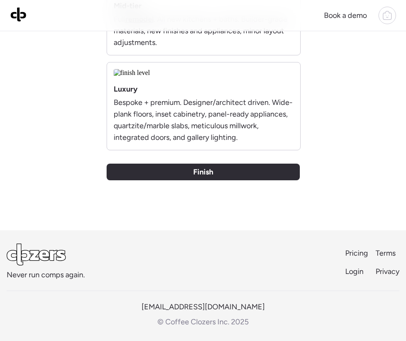
scroll to position [661, 0]
click at [215, 180] on div "Finish" at bounding box center [203, 172] width 193 height 17
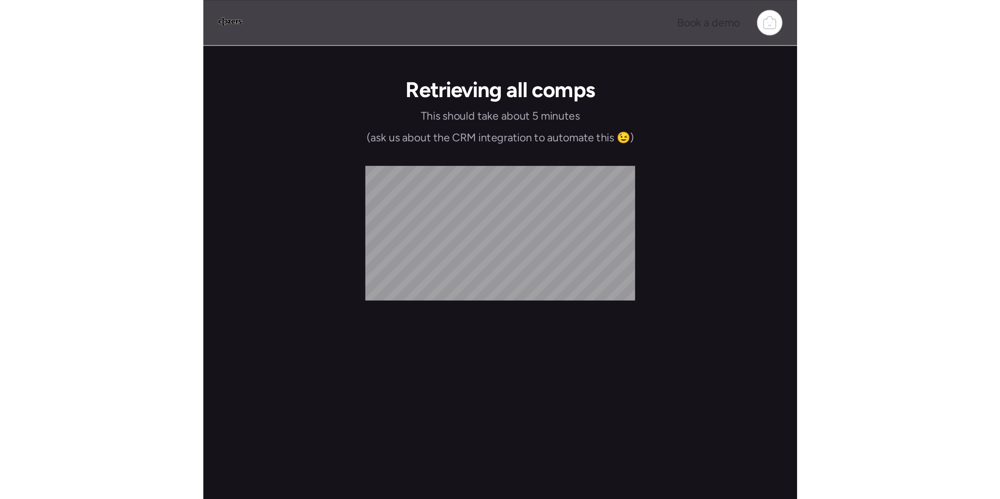
scroll to position [0, 0]
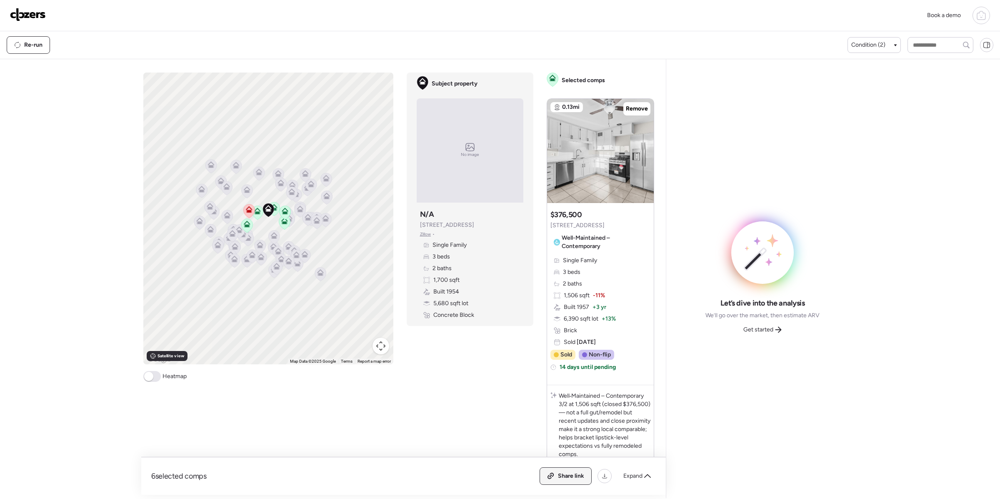
click at [565, 399] on span "Share link" at bounding box center [571, 476] width 26 height 8
click at [770, 332] on span "Get started" at bounding box center [759, 330] width 30 height 8
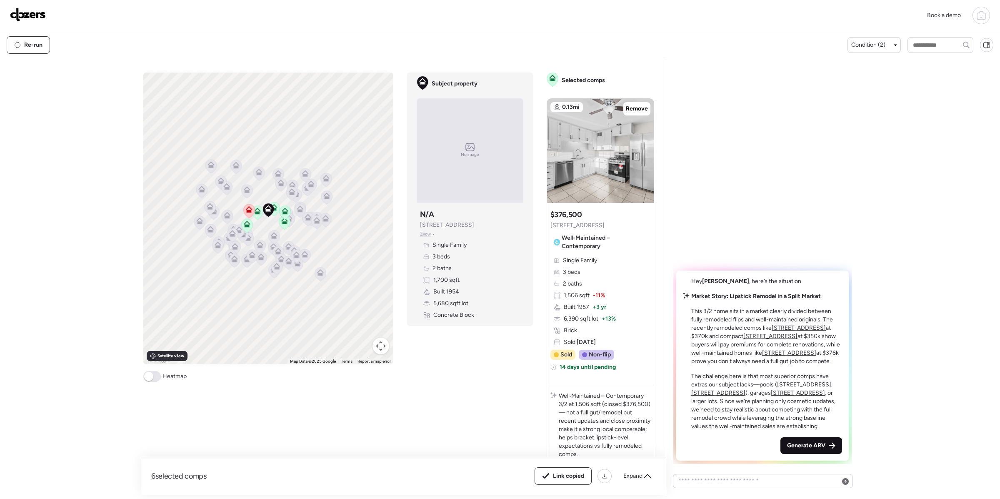
click at [800, 399] on span "Generate ARV" at bounding box center [806, 445] width 38 height 8
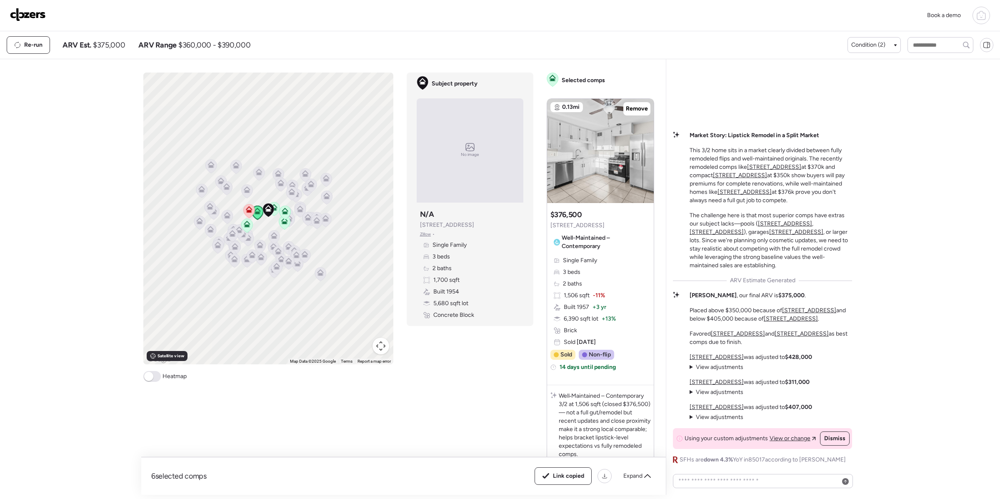
scroll to position [0, 0]
click at [44, 14] on img at bounding box center [28, 14] width 36 height 13
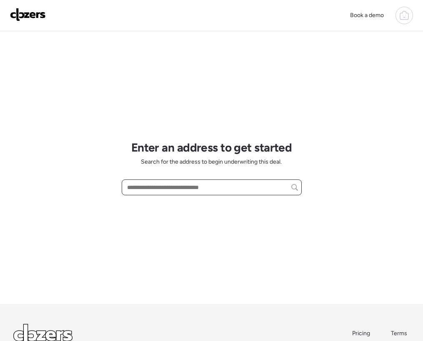
click at [157, 191] on input "text" at bounding box center [211, 188] width 173 height 12
paste input "**********"
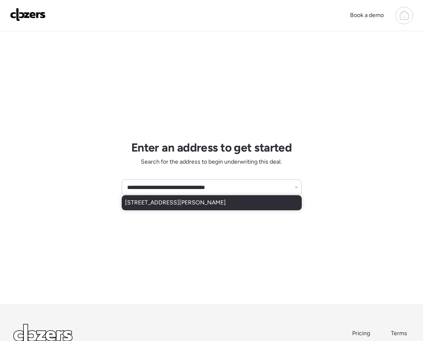
click at [187, 206] on span "[STREET_ADDRESS][PERSON_NAME]" at bounding box center [175, 203] width 101 height 8
type input "**********"
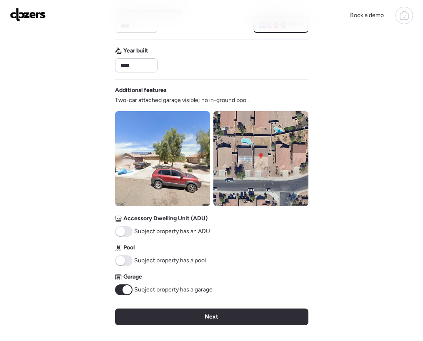
scroll to position [244, 0]
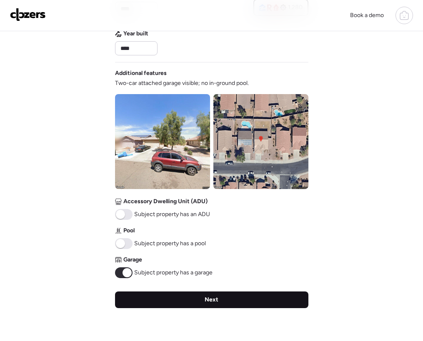
click at [205, 300] on span "Next" at bounding box center [212, 300] width 14 height 8
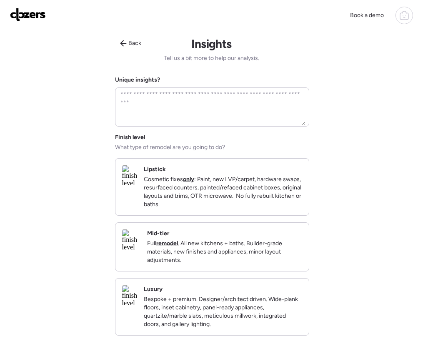
scroll to position [0, 0]
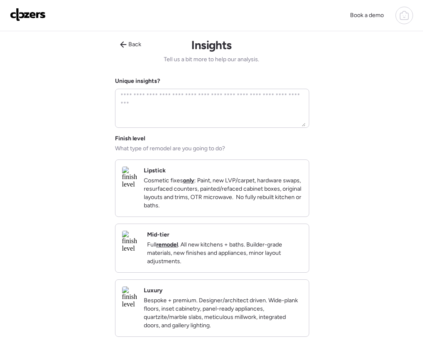
click at [212, 210] on p "Cosmetic fixes only : Paint, new LVP/carpet, hardware swaps, resurfaced counter…" at bounding box center [223, 193] width 158 height 33
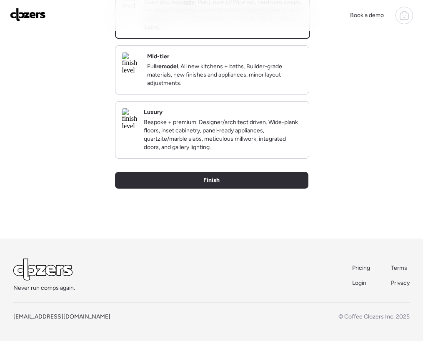
scroll to position [193, 0]
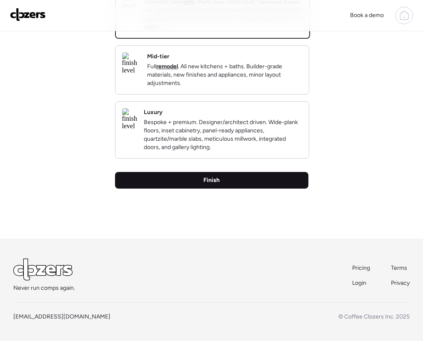
click at [205, 181] on span "Finish" at bounding box center [211, 180] width 16 height 8
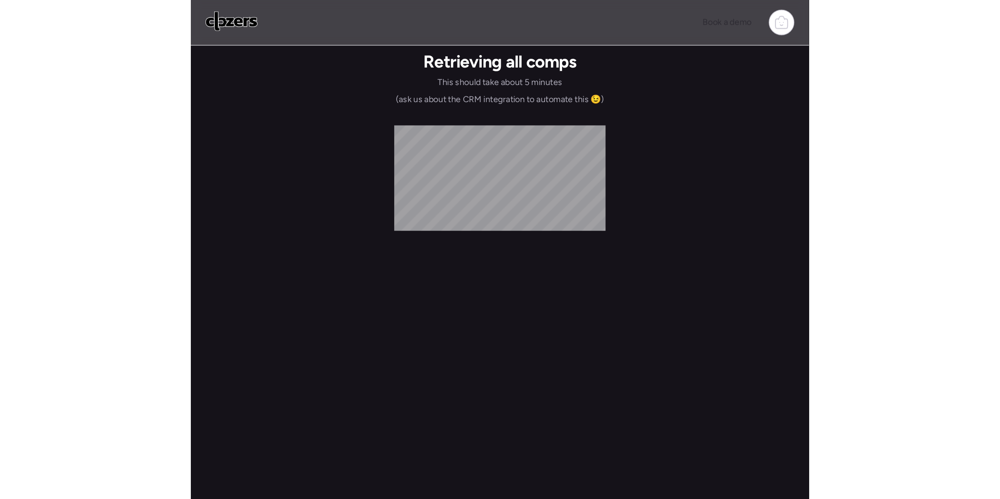
scroll to position [0, 0]
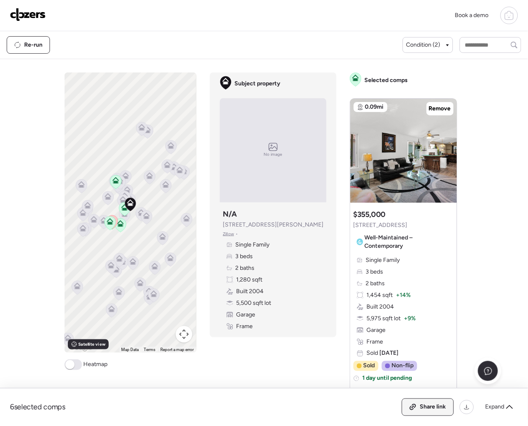
click at [423, 341] on span "Share link" at bounding box center [434, 407] width 26 height 8
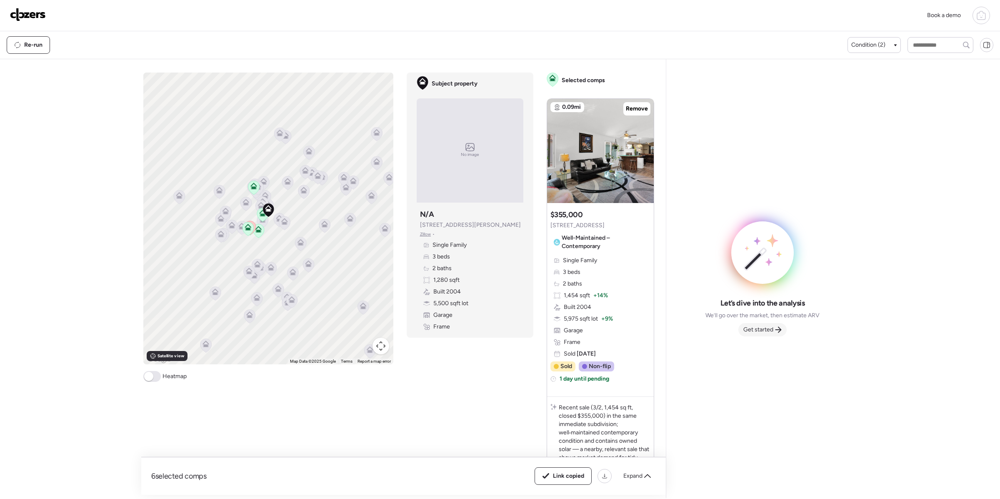
click at [423, 327] on span "Get started" at bounding box center [759, 330] width 30 height 8
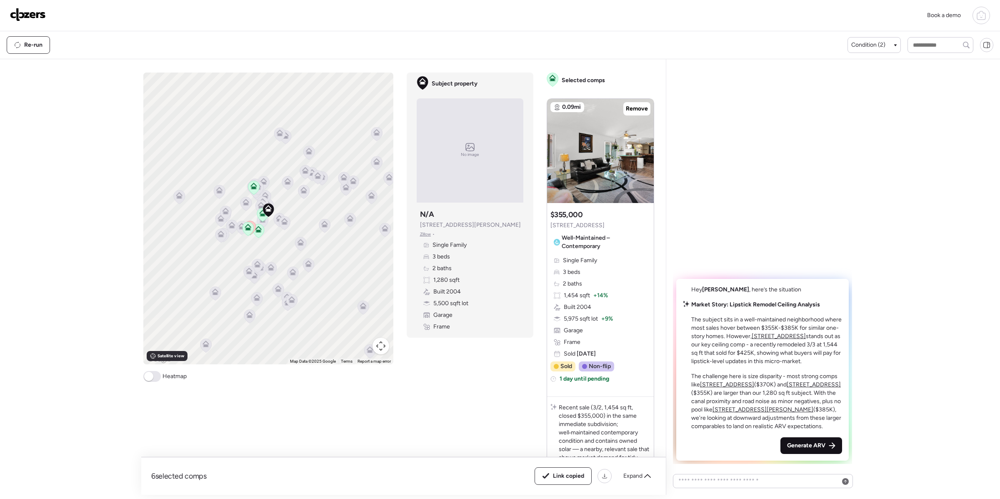
click at [423, 341] on div "Generate ARV" at bounding box center [812, 445] width 62 height 17
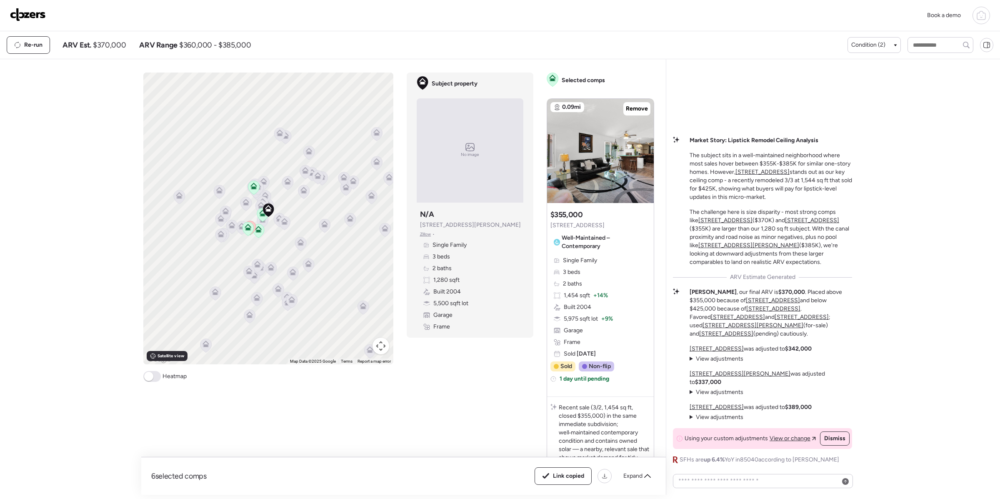
click at [28, 18] on img at bounding box center [28, 14] width 36 height 13
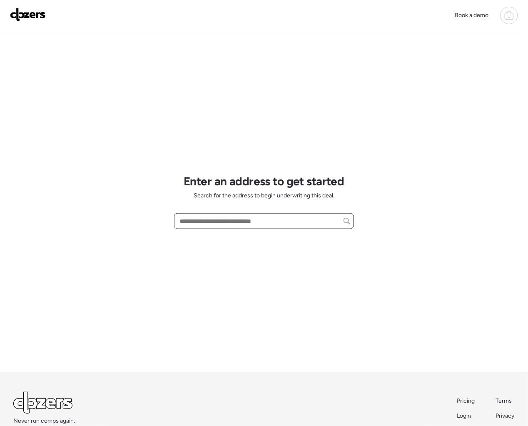
click at [203, 223] on input "text" at bounding box center [264, 221] width 173 height 12
click at [243, 221] on input "text" at bounding box center [264, 221] width 173 height 12
paste input "**********"
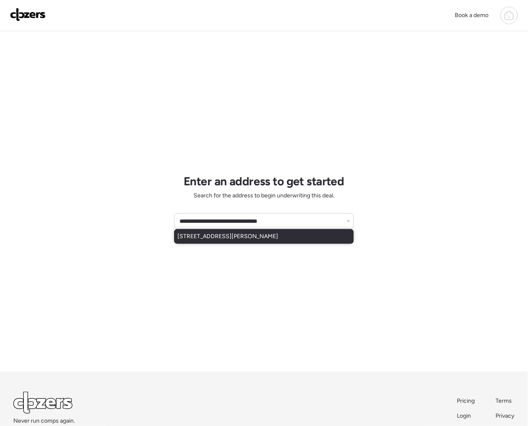
click at [221, 238] on span "[STREET_ADDRESS][PERSON_NAME]" at bounding box center [228, 237] width 101 height 8
type input "**********"
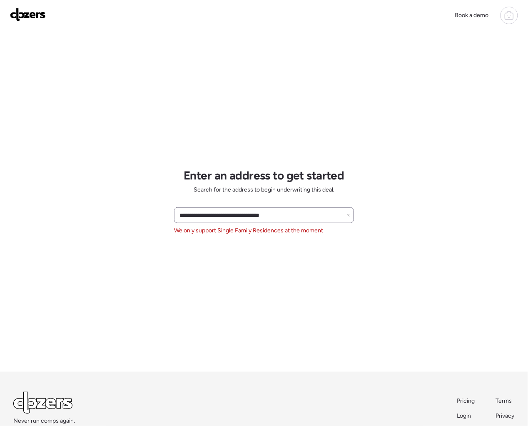
click at [348, 215] on icon at bounding box center [348, 215] width 3 height 3
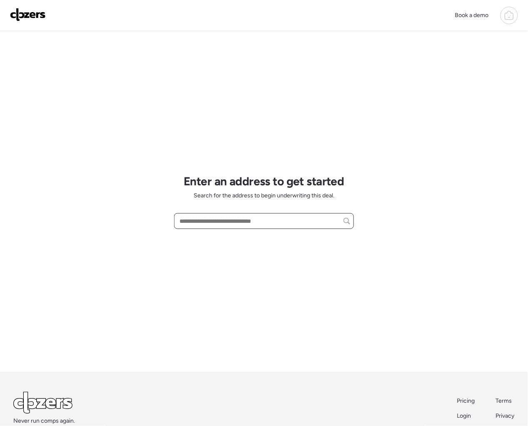
click at [193, 220] on input "text" at bounding box center [264, 221] width 173 height 12
paste input "**********"
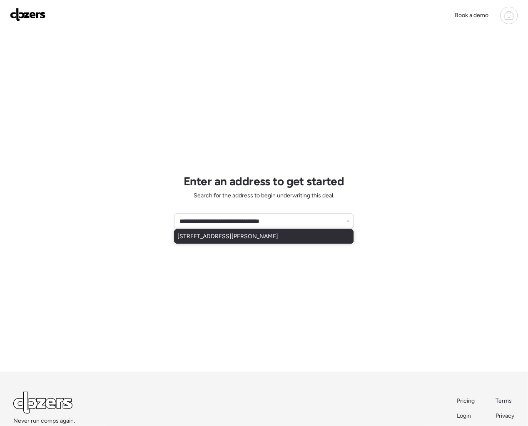
click at [250, 238] on span "7368 W Solano Dr S, Glendale, AZ, 85303" at bounding box center [228, 237] width 101 height 8
type input "**********"
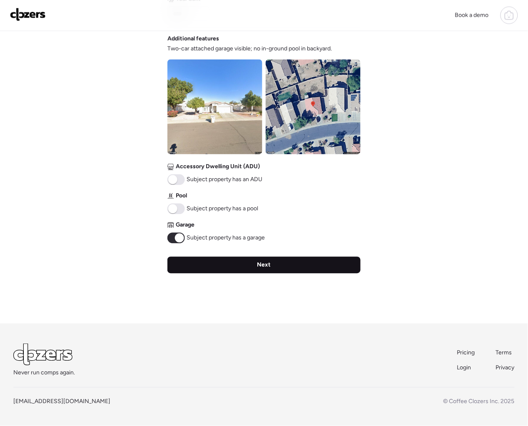
click at [194, 267] on div "Next" at bounding box center [264, 265] width 193 height 17
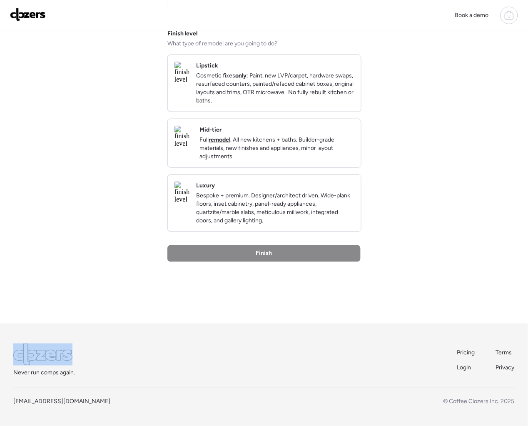
click at [194, 262] on div "Finish" at bounding box center [264, 253] width 193 height 17
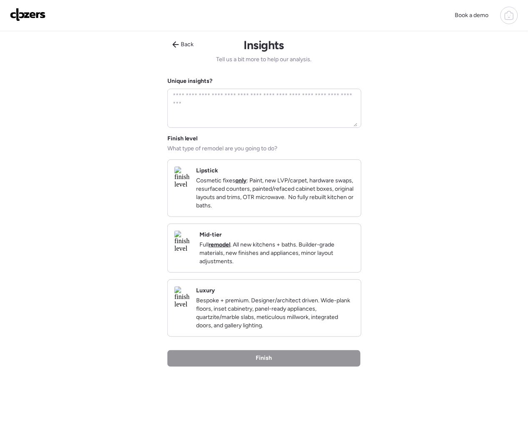
click at [254, 185] on p "Cosmetic fixes only : Paint, new LVP/carpet, hardware swaps, resurfaced counter…" at bounding box center [275, 193] width 158 height 33
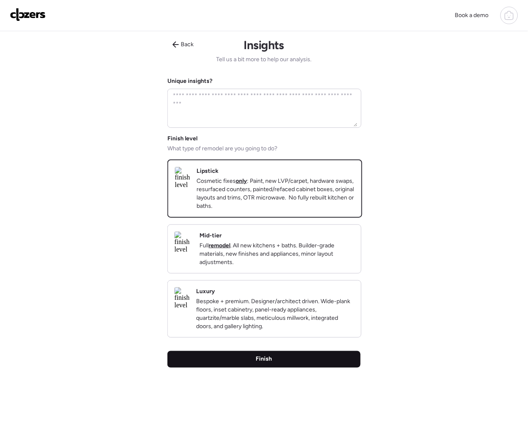
click at [263, 364] on span "Finish" at bounding box center [264, 360] width 16 height 8
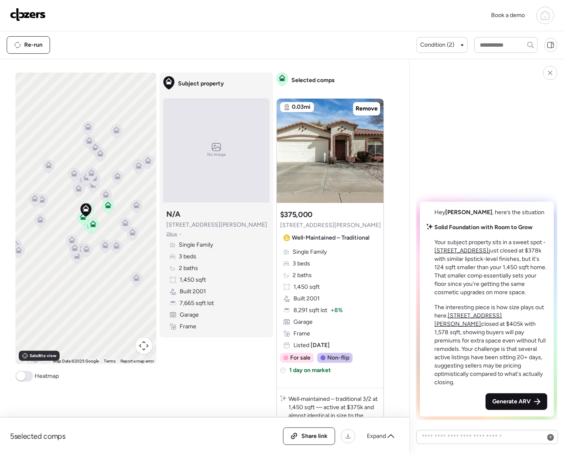
click at [514, 405] on span "Generate ARV" at bounding box center [511, 402] width 38 height 8
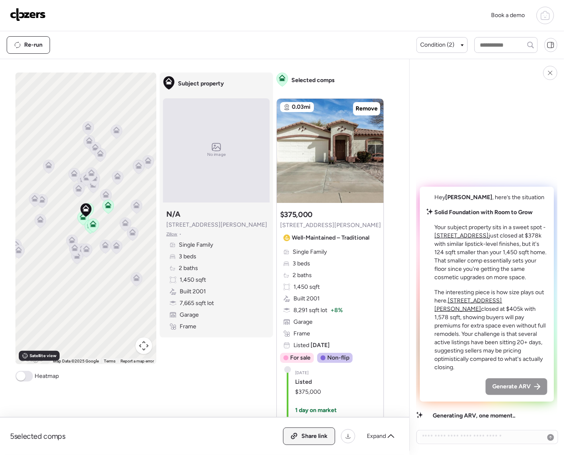
click at [309, 438] on span "Share link" at bounding box center [314, 436] width 26 height 8
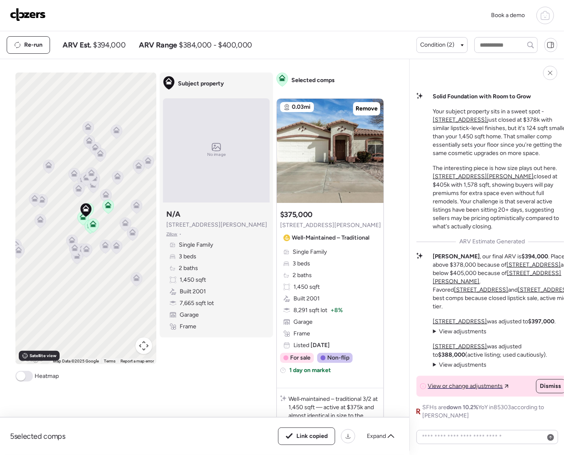
click at [34, 18] on img at bounding box center [28, 14] width 36 height 13
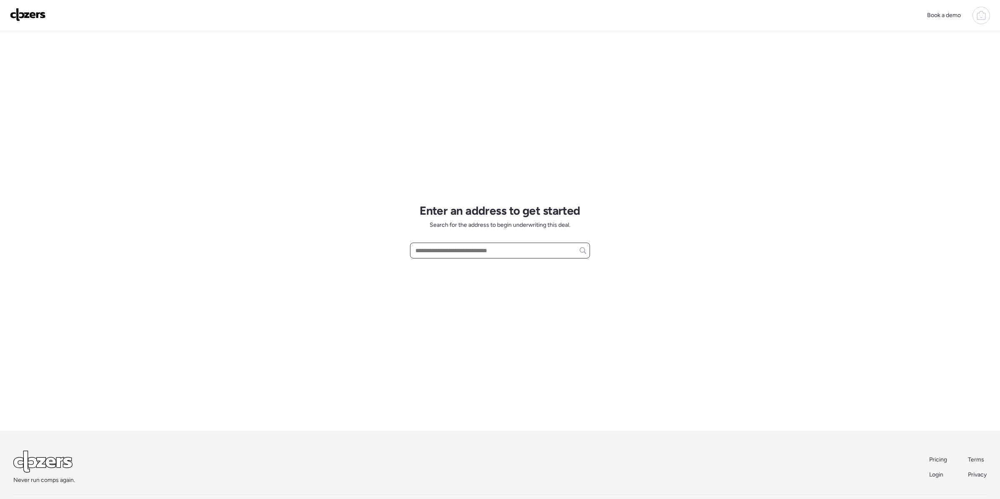
click at [430, 247] on input "text" at bounding box center [500, 251] width 173 height 12
click at [431, 247] on input "text" at bounding box center [500, 251] width 173 height 12
paste input "**********"
click at [472, 269] on span "[STREET_ADDRESS][PERSON_NAME]" at bounding box center [463, 266] width 101 height 8
type input "**********"
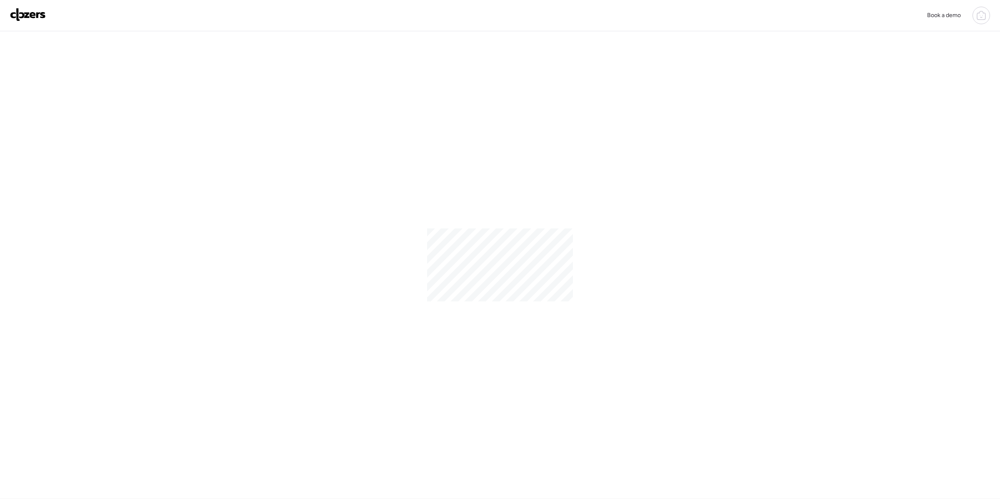
click at [188, 473] on div at bounding box center [500, 264] width 1000 height 467
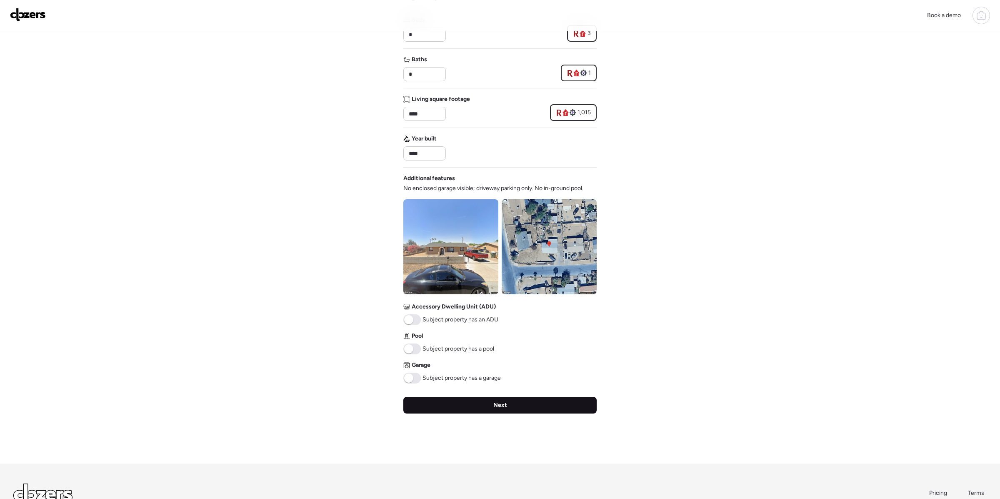
click at [461, 413] on div "Verify basic info Please verify that our data for this property is correct. Add…" at bounding box center [499, 177] width 193 height 571
click at [461, 411] on div "Next" at bounding box center [499, 405] width 193 height 17
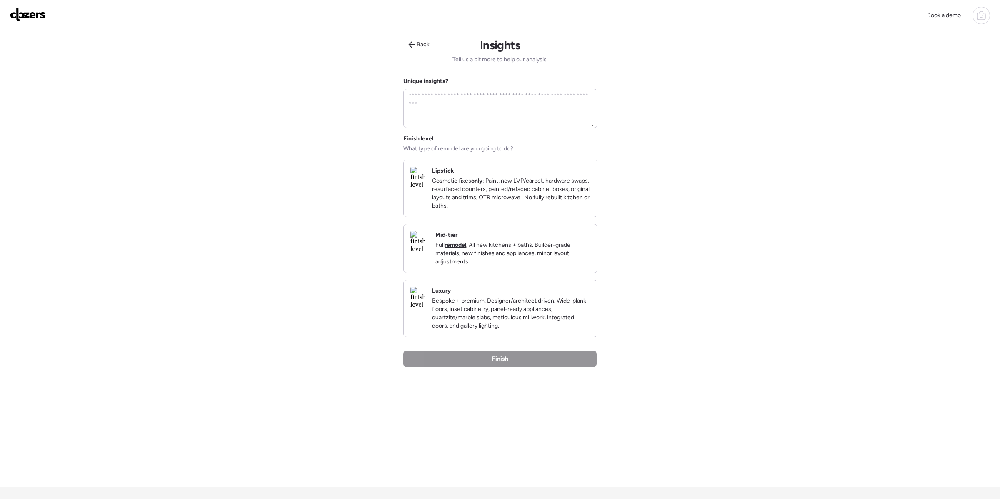
click at [499, 202] on p "Cosmetic fixes only : Paint, new LVP/carpet, hardware swaps, resurfaced counter…" at bounding box center [511, 193] width 158 height 33
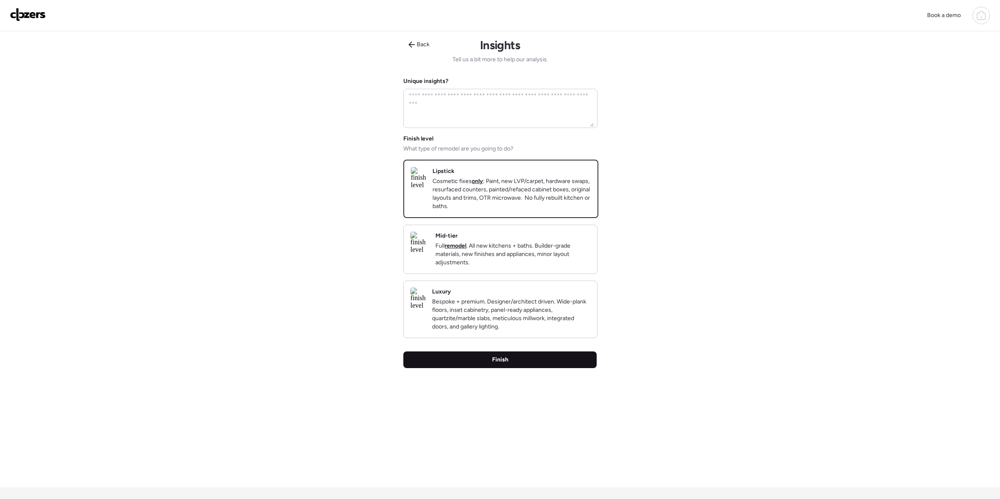
click at [501, 364] on span "Finish" at bounding box center [500, 360] width 16 height 8
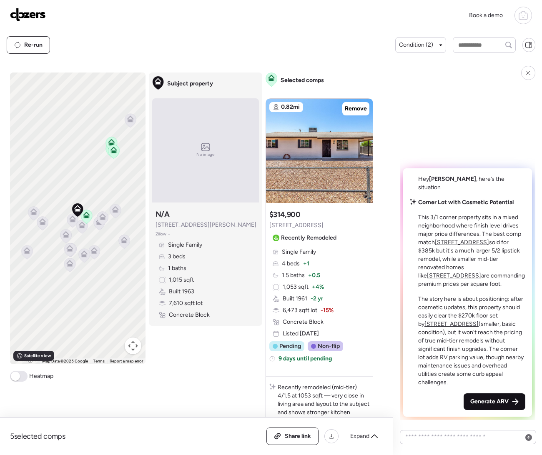
click at [468, 400] on div "Generate ARV" at bounding box center [494, 401] width 62 height 17
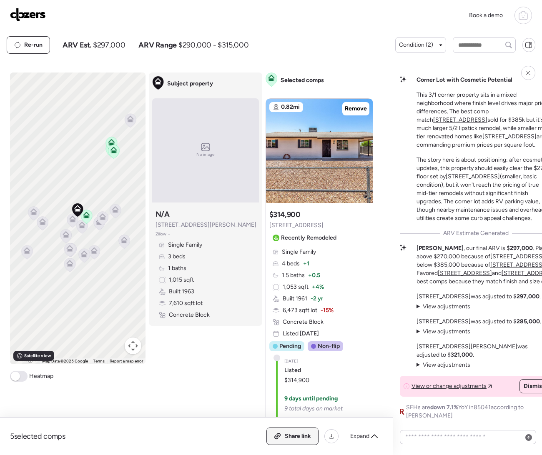
click at [301, 434] on span "Share link" at bounding box center [298, 436] width 26 height 8
click at [38, 13] on img at bounding box center [28, 14] width 36 height 13
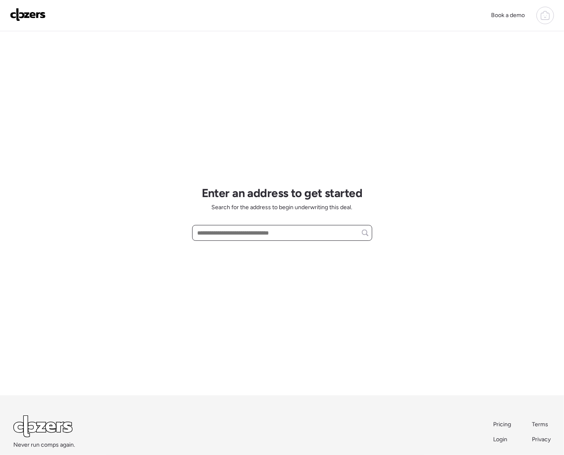
click at [240, 233] on input "text" at bounding box center [282, 233] width 173 height 12
click at [540, 13] on icon at bounding box center [545, 15] width 10 height 10
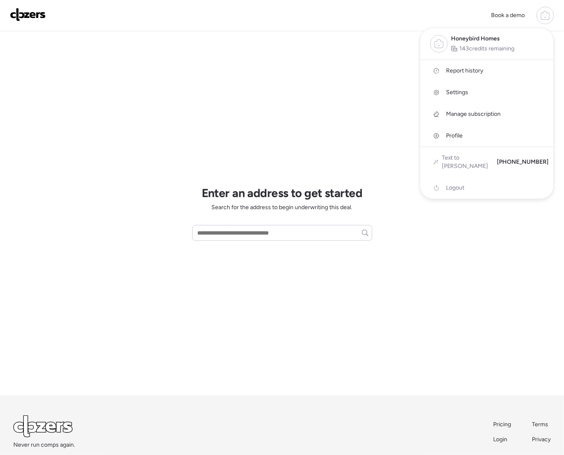
click at [461, 69] on span "Report history" at bounding box center [464, 71] width 37 height 8
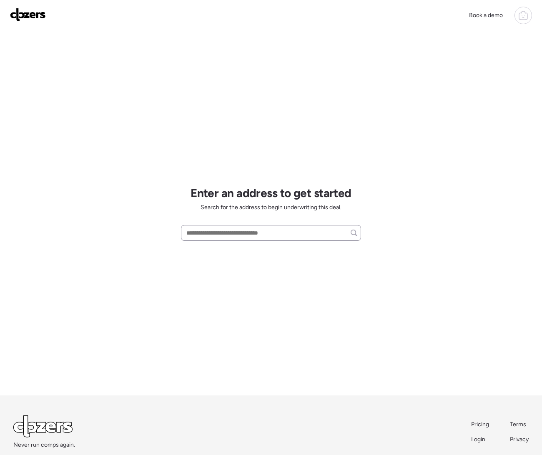
click at [223, 232] on input "text" at bounding box center [271, 233] width 173 height 12
paste input "**********"
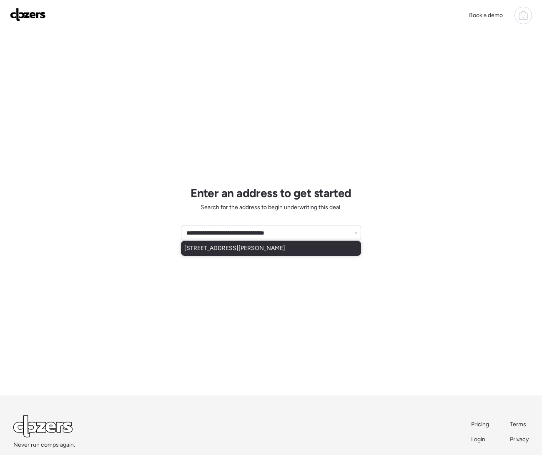
click at [230, 248] on span "[STREET_ADDRESS][PERSON_NAME]" at bounding box center [234, 248] width 101 height 8
type input "**********"
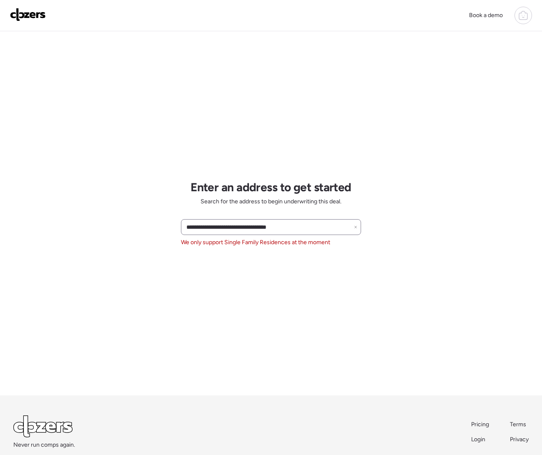
click at [355, 228] on icon at bounding box center [355, 226] width 3 height 3
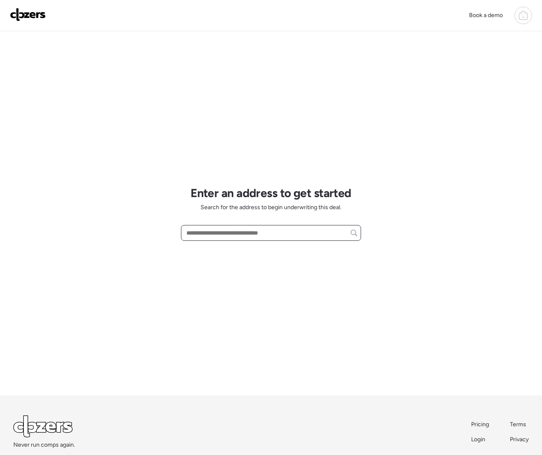
click at [198, 233] on input "text" at bounding box center [271, 233] width 173 height 12
paste input "**********"
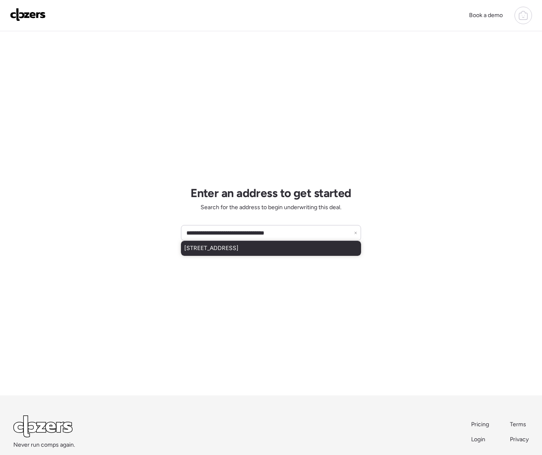
click at [238, 250] on span "[STREET_ADDRESS]" at bounding box center [211, 248] width 54 height 8
type input "**********"
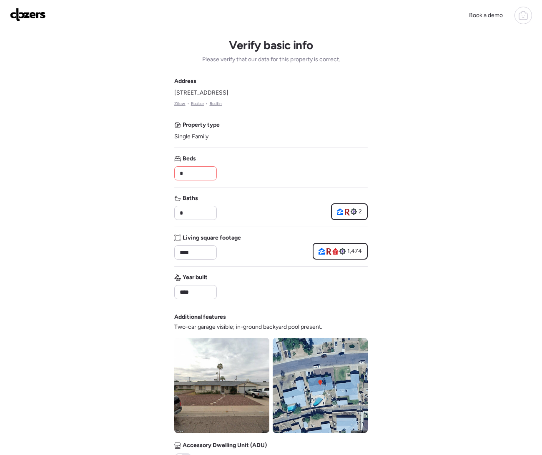
click at [194, 172] on input "*" at bounding box center [195, 174] width 35 height 12
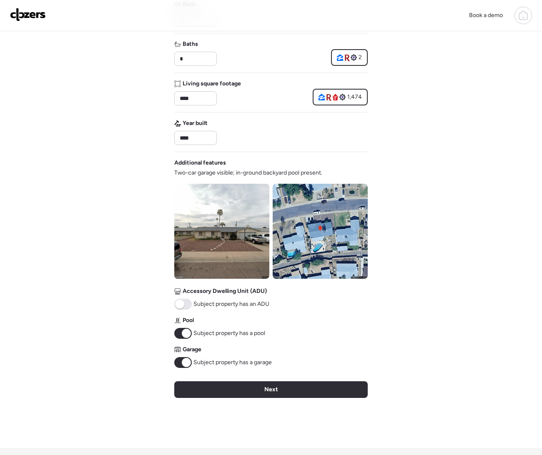
scroll to position [251, 0]
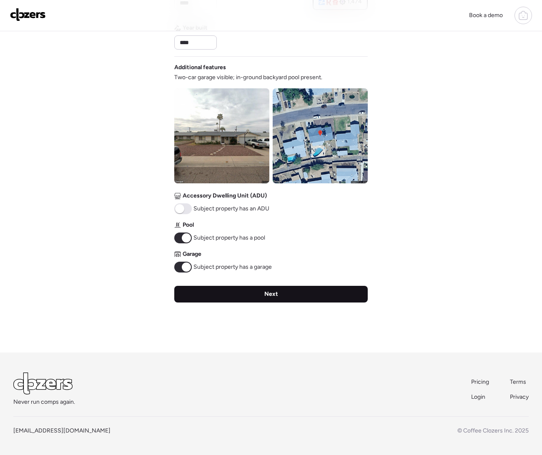
type input "*"
click at [195, 292] on div "Next" at bounding box center [270, 294] width 193 height 17
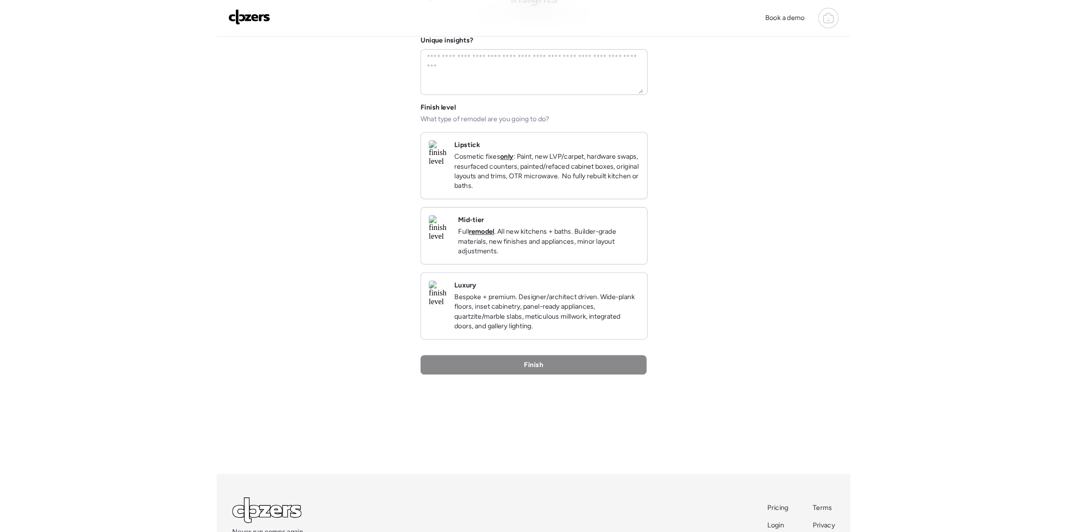
scroll to position [0, 0]
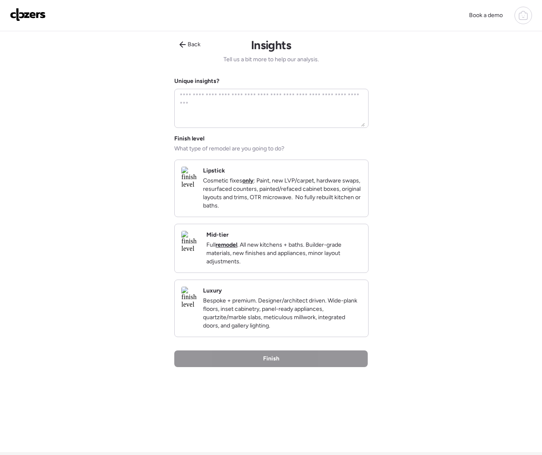
click at [254, 199] on p "Cosmetic fixes only : Paint, new LVP/carpet, hardware swaps, resurfaced counter…" at bounding box center [282, 193] width 158 height 33
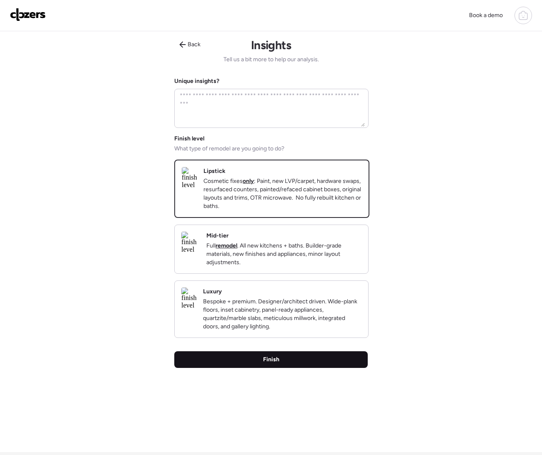
click at [323, 368] on div "Finish" at bounding box center [270, 359] width 193 height 17
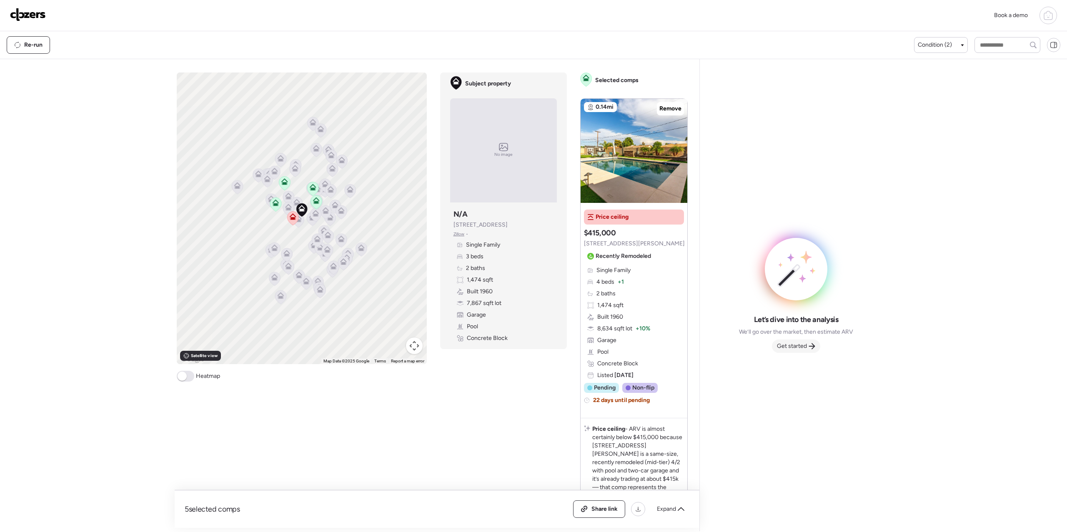
click at [541, 347] on div "Get started" at bounding box center [796, 346] width 48 height 13
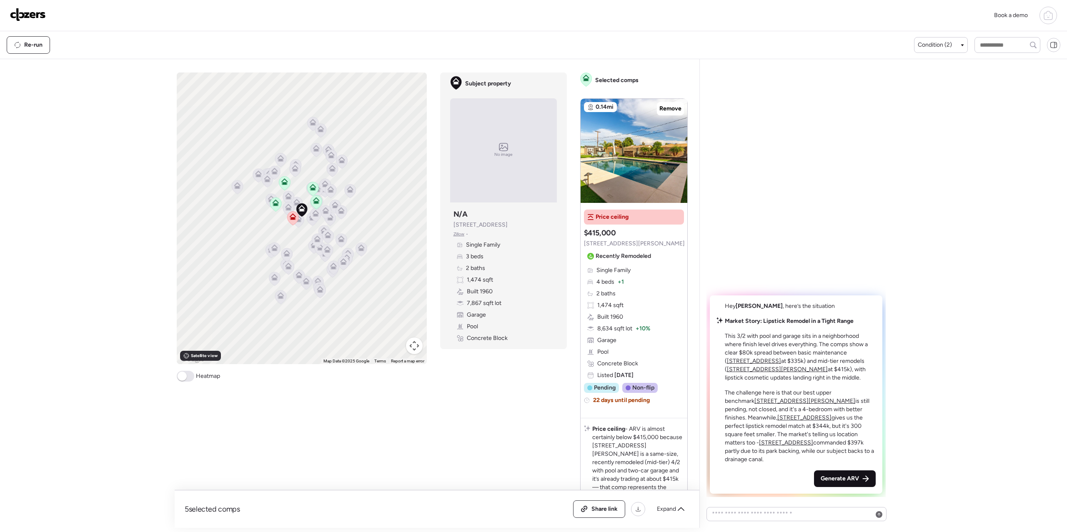
click at [541, 455] on span "Generate ARV" at bounding box center [840, 479] width 38 height 8
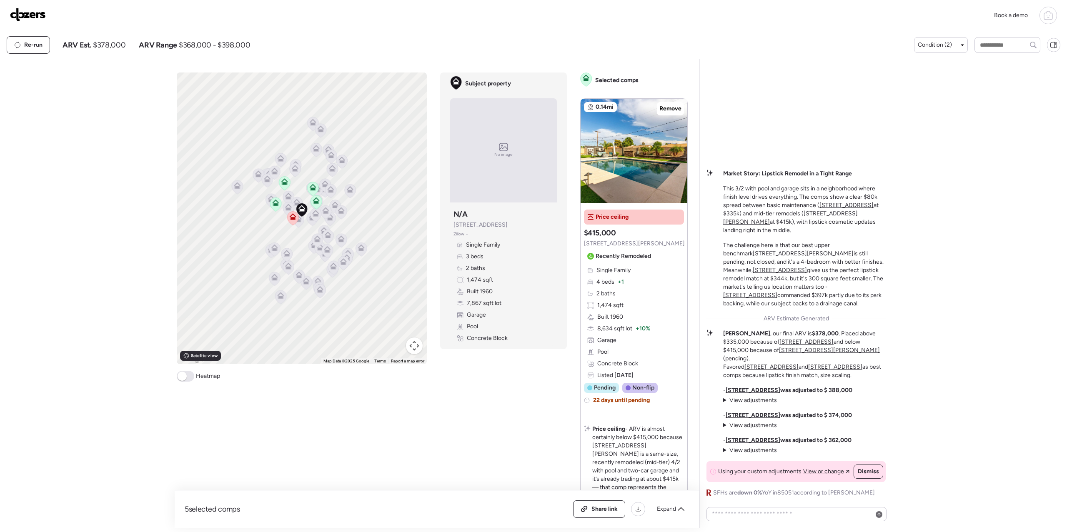
click at [36, 15] on img at bounding box center [28, 14] width 36 height 13
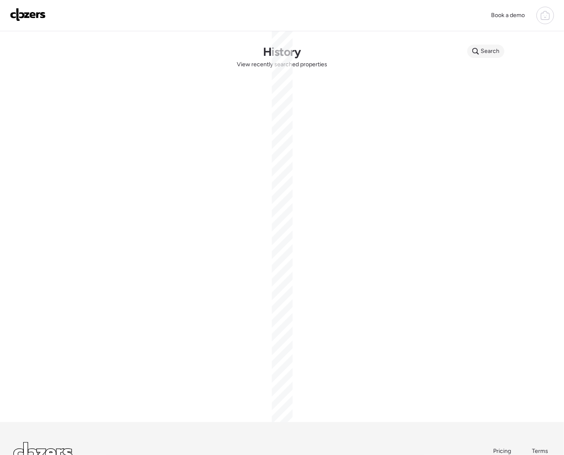
click at [490, 52] on span "Search" at bounding box center [490, 51] width 19 height 8
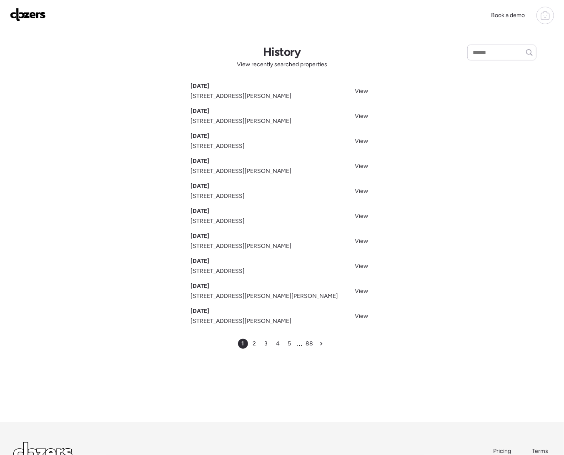
scroll to position [6, 0]
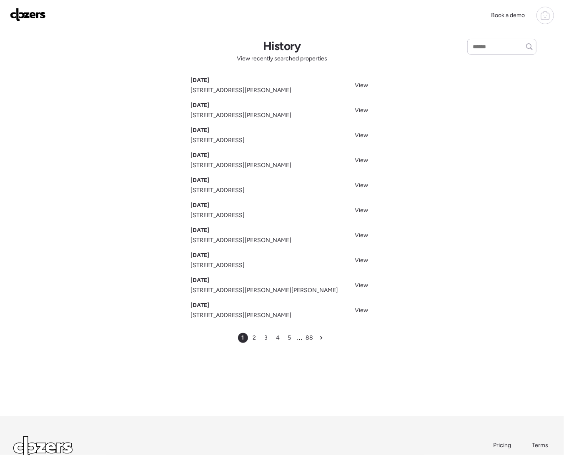
click at [477, 57] on div "History View recently searched properties [DATE] [STREET_ADDRESS][PERSON_NAME] …" at bounding box center [282, 220] width 564 height 391
click at [479, 49] on input "text" at bounding box center [502, 47] width 62 height 12
type input "**********"
click at [476, 65] on span "[STREET_ADDRESS]" at bounding box center [498, 62] width 54 height 8
click at [34, 16] on img at bounding box center [28, 14] width 36 height 13
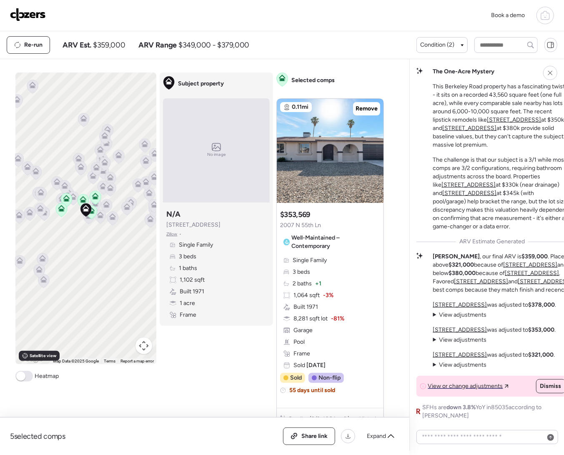
click at [23, 15] on img at bounding box center [28, 14] width 36 height 13
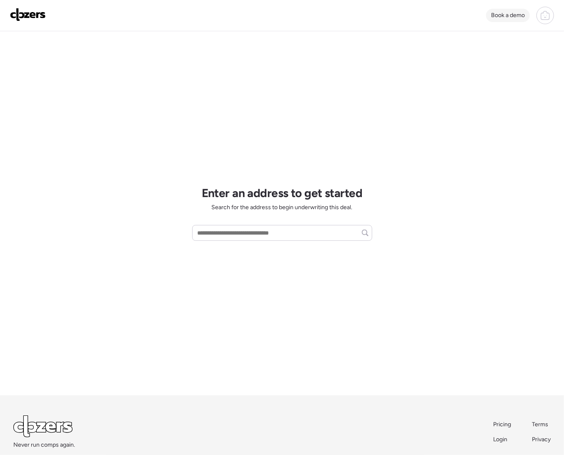
click at [506, 17] on span "Book a demo" at bounding box center [508, 15] width 34 height 7
click at [540, 17] on icon at bounding box center [545, 15] width 10 height 10
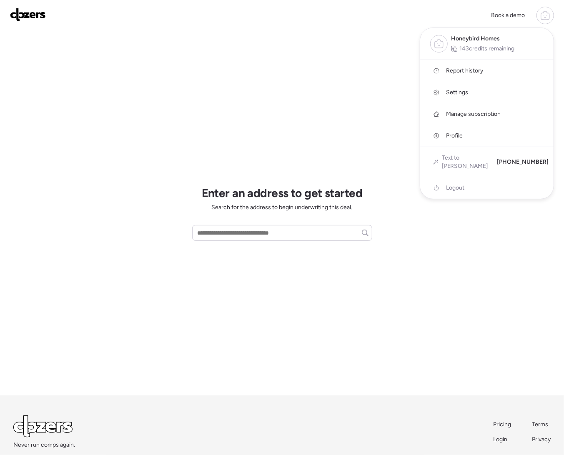
click at [458, 70] on span "Report history" at bounding box center [464, 71] width 37 height 8
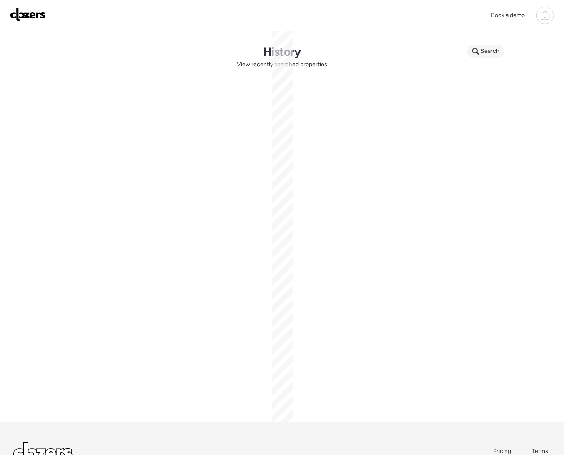
click at [482, 54] on span "Search" at bounding box center [490, 51] width 19 height 8
click at [482, 54] on input "text" at bounding box center [502, 53] width 62 height 12
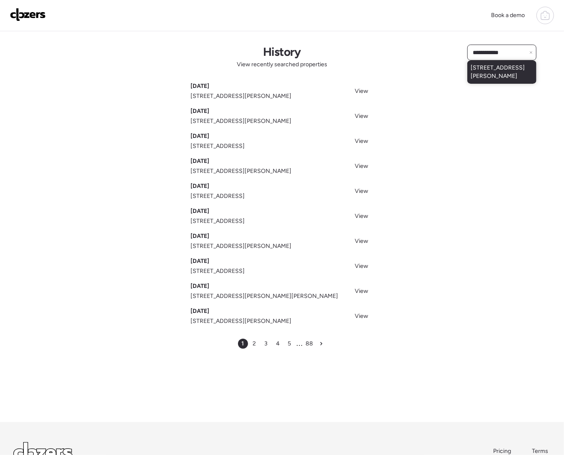
type input "**********"
click at [494, 69] on span "[STREET_ADDRESS][PERSON_NAME]" at bounding box center [502, 72] width 63 height 17
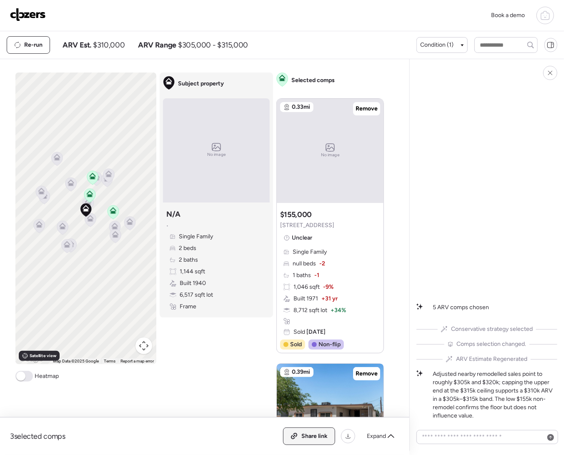
click at [301, 432] on span "Share link" at bounding box center [314, 436] width 26 height 8
click at [23, 15] on img at bounding box center [28, 14] width 36 height 13
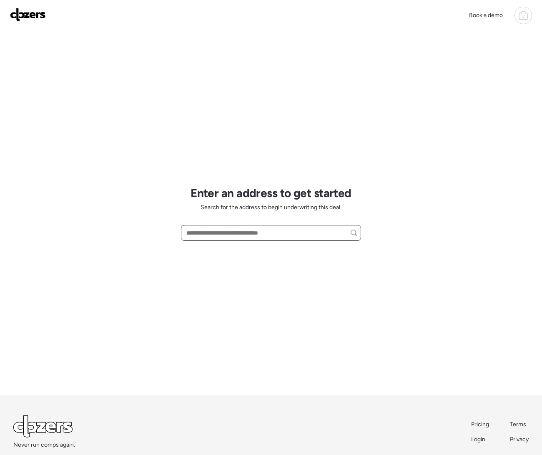
click at [213, 236] on input "text" at bounding box center [271, 233] width 173 height 12
paste input "**********"
click at [316, 233] on input "**********" at bounding box center [271, 233] width 173 height 12
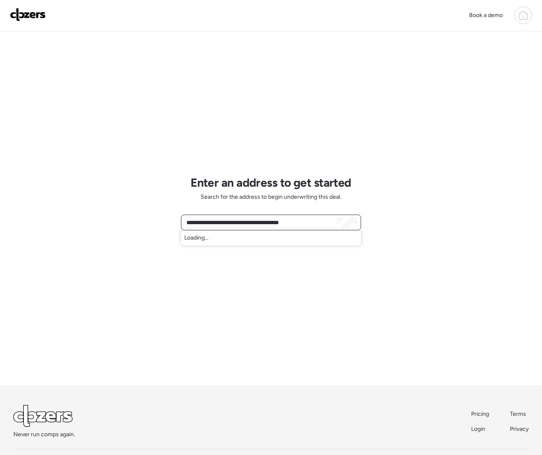
scroll to position [9, 0]
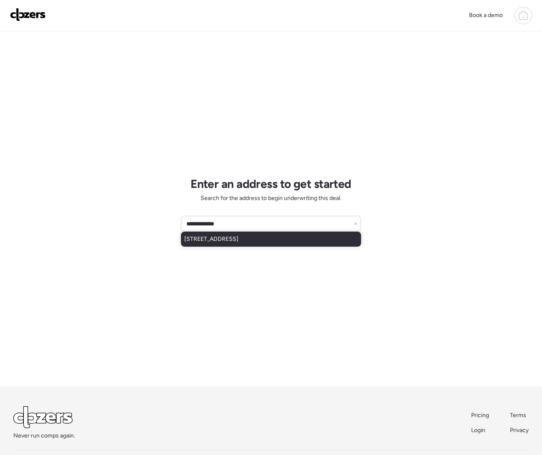
click at [238, 242] on span "[STREET_ADDRESS]" at bounding box center [211, 239] width 54 height 8
type input "**********"
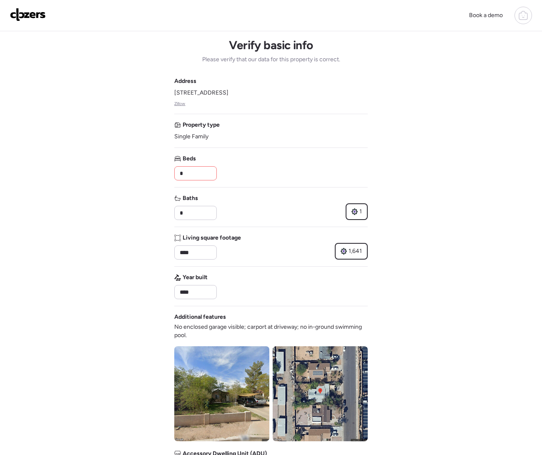
click at [190, 173] on input "*" at bounding box center [195, 174] width 35 height 12
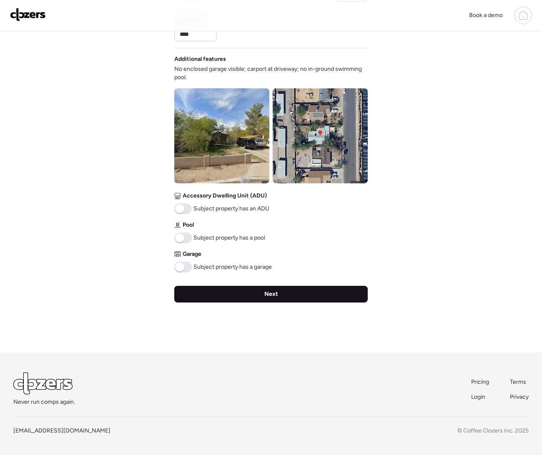
type input "*"
click at [231, 290] on div "Next" at bounding box center [270, 294] width 193 height 17
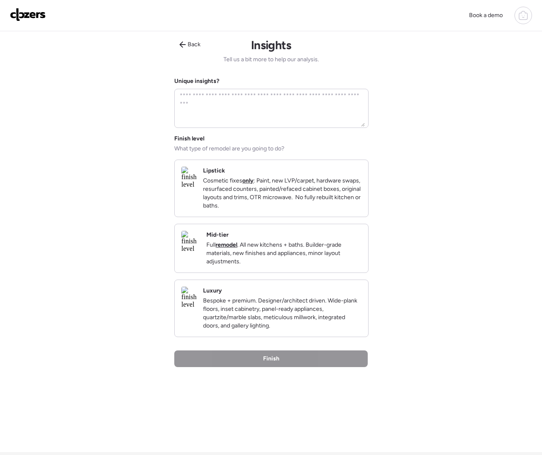
click at [267, 203] on p "Cosmetic fixes only : Paint, new LVP/carpet, hardware swaps, resurfaced counter…" at bounding box center [282, 193] width 158 height 33
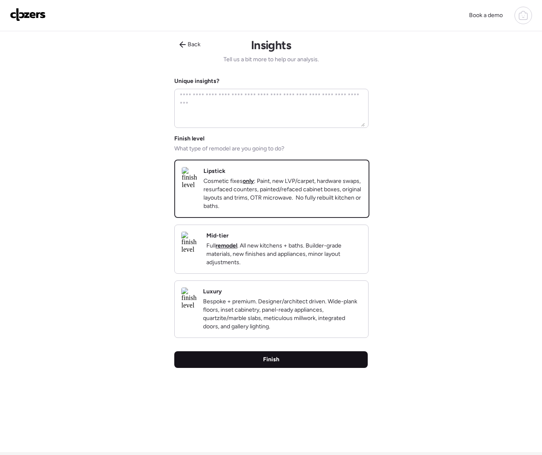
click at [300, 368] on div "Finish" at bounding box center [270, 359] width 193 height 17
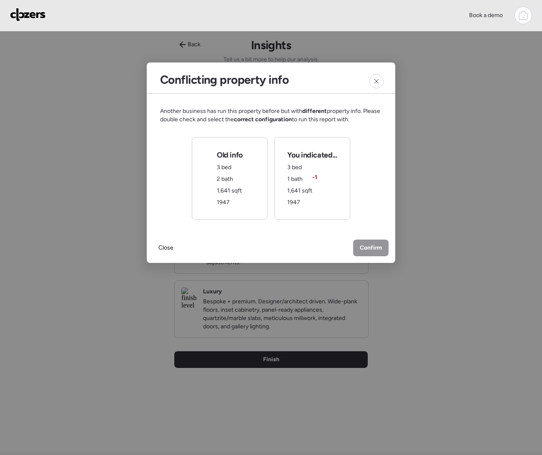
click at [232, 175] on span "2 bath" at bounding box center [225, 178] width 16 height 7
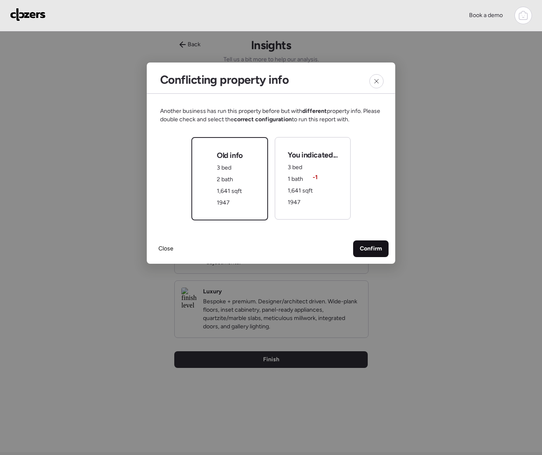
click at [380, 245] on span "Confirm" at bounding box center [371, 249] width 22 height 8
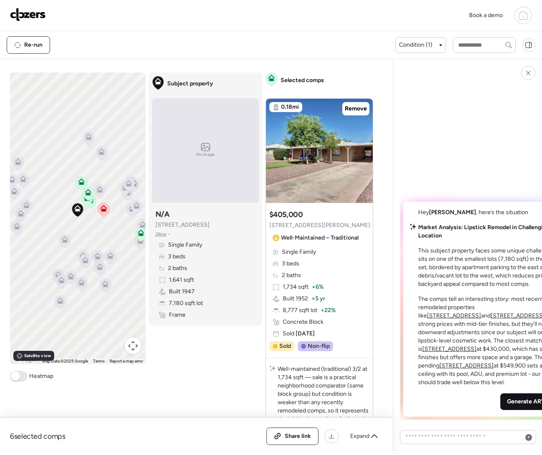
click at [507, 406] on span "Generate ARV" at bounding box center [526, 402] width 38 height 8
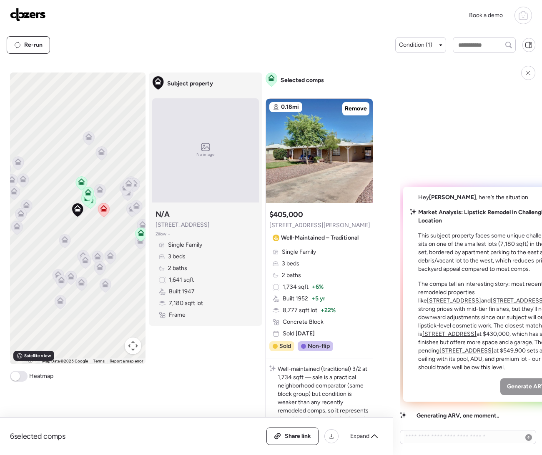
click at [291, 426] on div "6 selected comps All (6) ARV (6) As-is (0) Share link Expand" at bounding box center [196, 437] width 393 height 38
click at [290, 432] on span "Share link" at bounding box center [298, 436] width 26 height 8
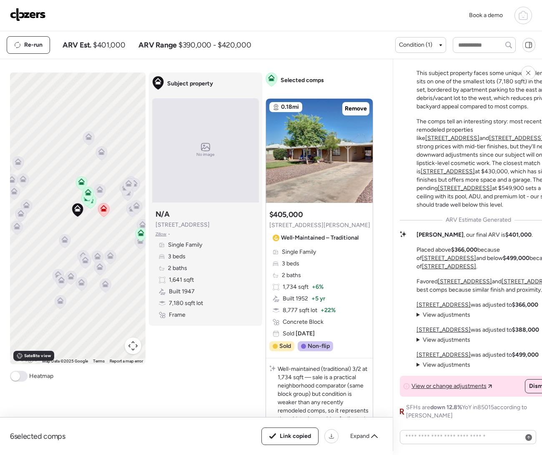
click at [31, 16] on img at bounding box center [28, 14] width 36 height 13
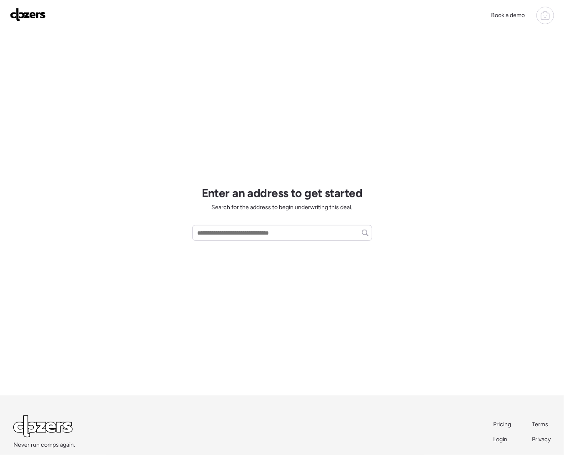
click at [160, 93] on div "Book a demo Enter an address to get started Search for the address to begin und…" at bounding box center [282, 249] width 564 height 498
click at [210, 229] on input "text" at bounding box center [282, 233] width 173 height 12
paste input "**********"
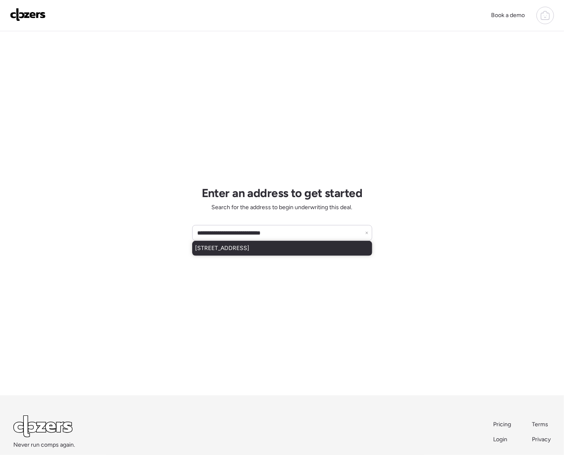
click at [250, 252] on span "[STREET_ADDRESS]" at bounding box center [222, 248] width 54 height 8
type input "**********"
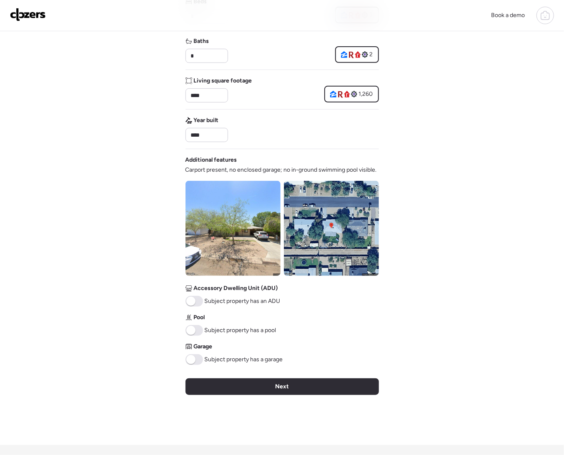
scroll to position [251, 0]
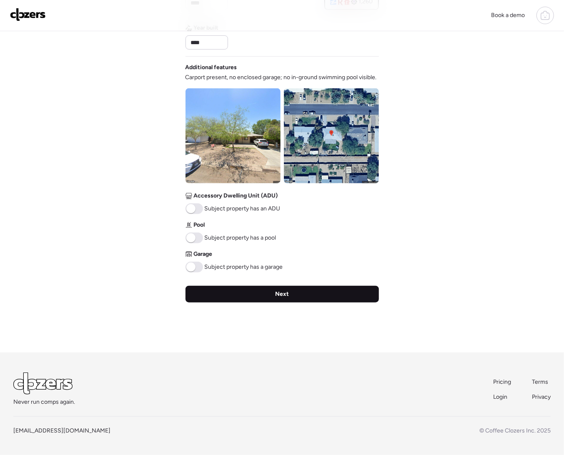
click at [237, 300] on div "Next" at bounding box center [281, 294] width 193 height 17
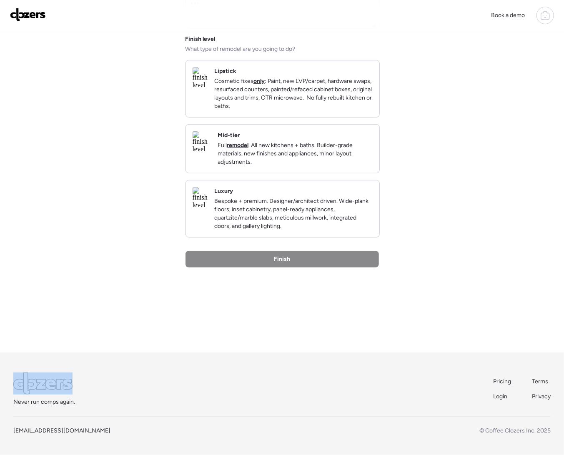
click at [237, 300] on div "Back Insights Tell us a bit more to help our analysis. Unique insights? Finish …" at bounding box center [281, 142] width 193 height 421
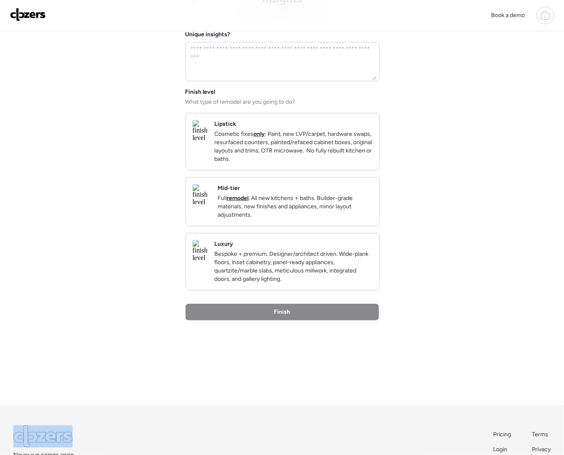
scroll to position [0, 0]
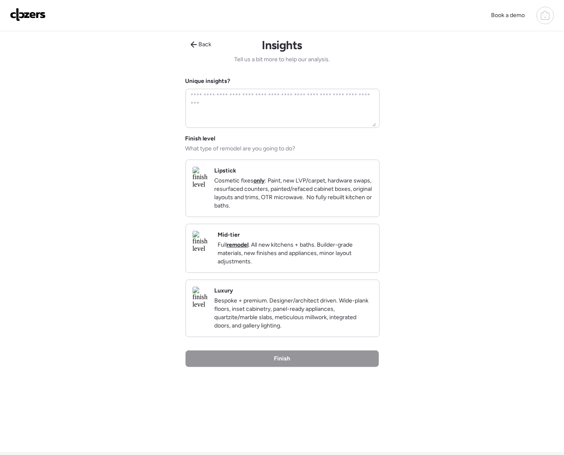
click at [268, 199] on p "Cosmetic fixes only : Paint, new LVP/carpet, hardware swaps, resurfaced counter…" at bounding box center [293, 193] width 158 height 33
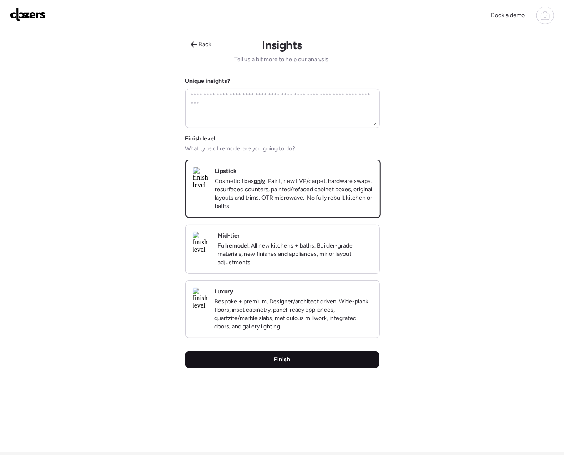
click at [279, 364] on span "Finish" at bounding box center [282, 360] width 16 height 8
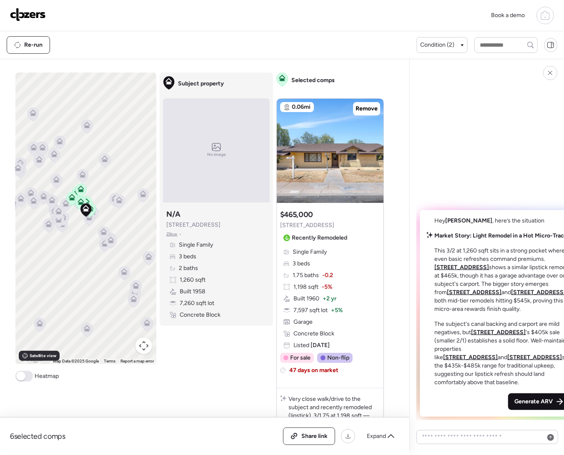
click at [515, 399] on span "Generate ARV" at bounding box center [534, 402] width 38 height 8
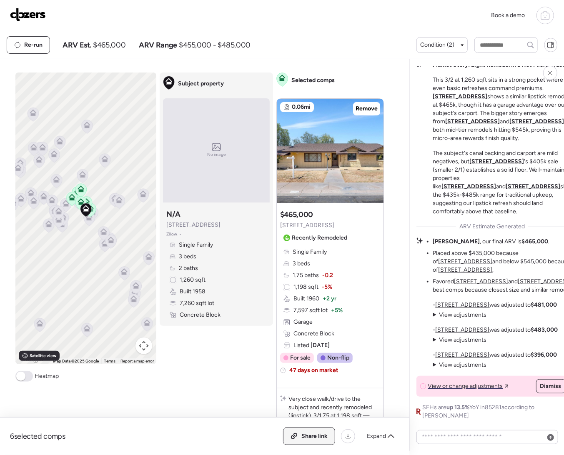
click at [307, 438] on span "Share link" at bounding box center [314, 436] width 26 height 8
click at [21, 15] on img at bounding box center [28, 14] width 36 height 13
